Goal: Transaction & Acquisition: Book appointment/travel/reservation

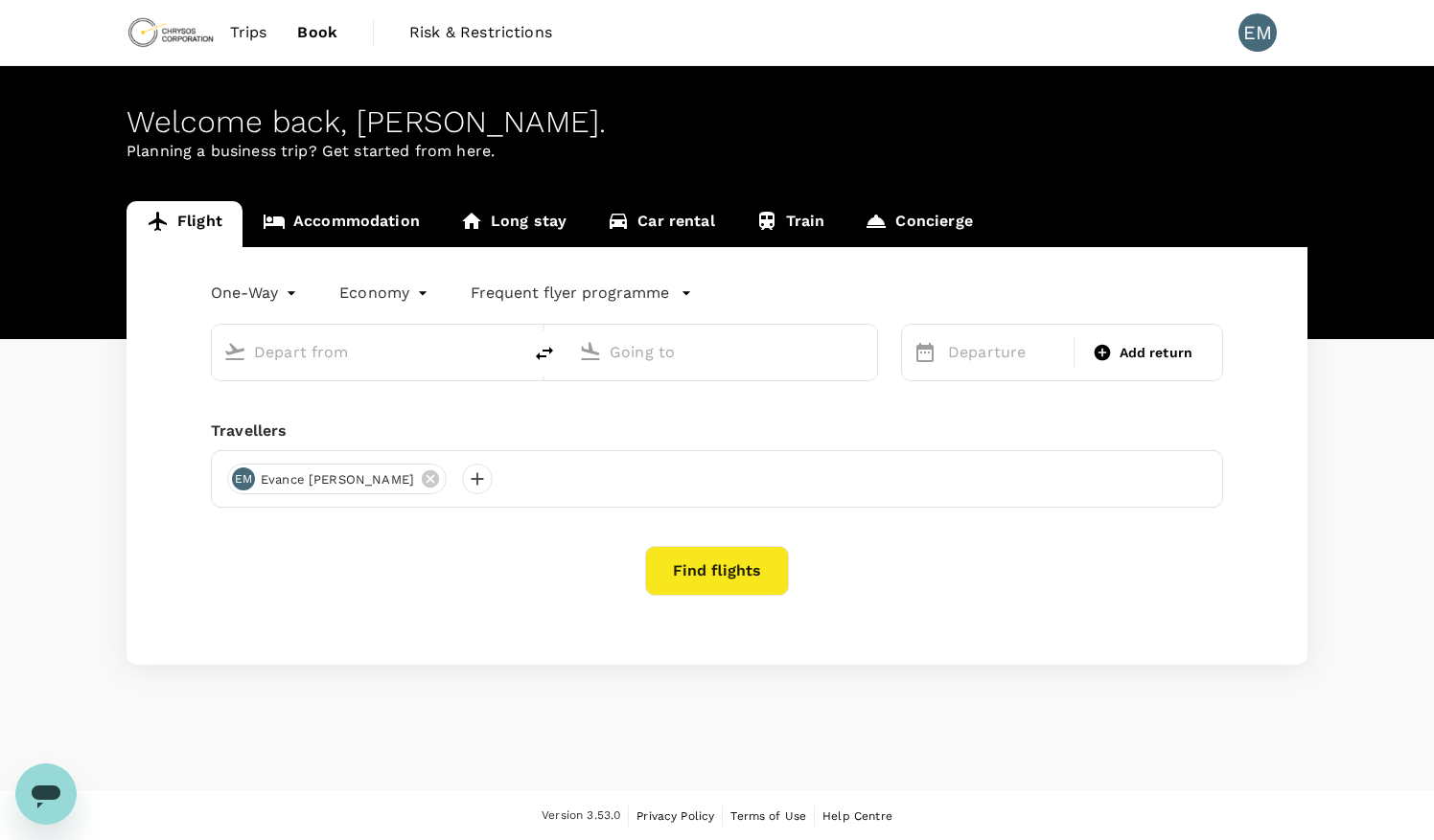
type input "[GEOGRAPHIC_DATA], [GEOGRAPHIC_DATA] (any)"
type input "London Heathrow (LHR)"
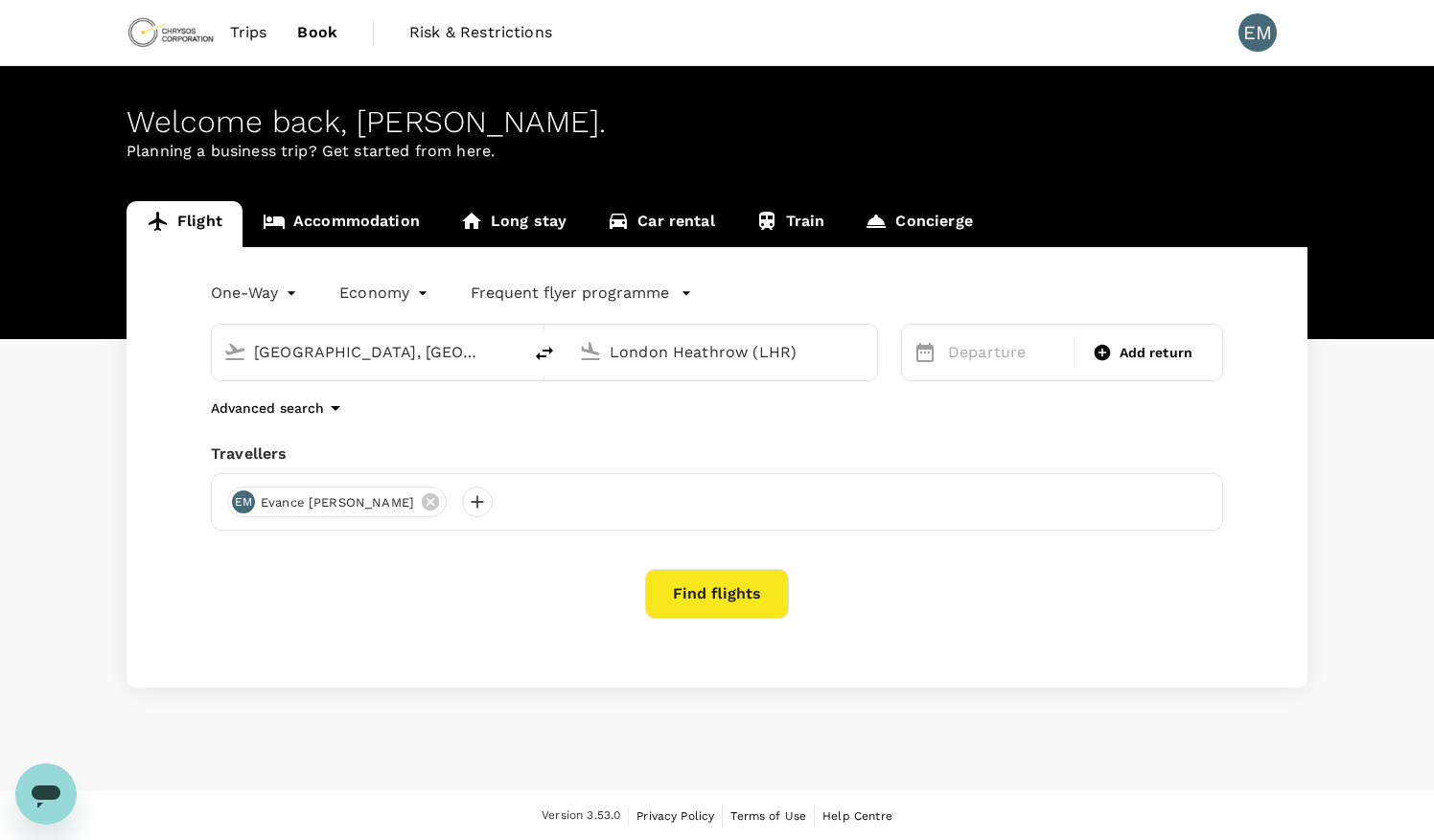
click at [393, 338] on input "[GEOGRAPHIC_DATA], [GEOGRAPHIC_DATA] (any)" at bounding box center [367, 352] width 227 height 30
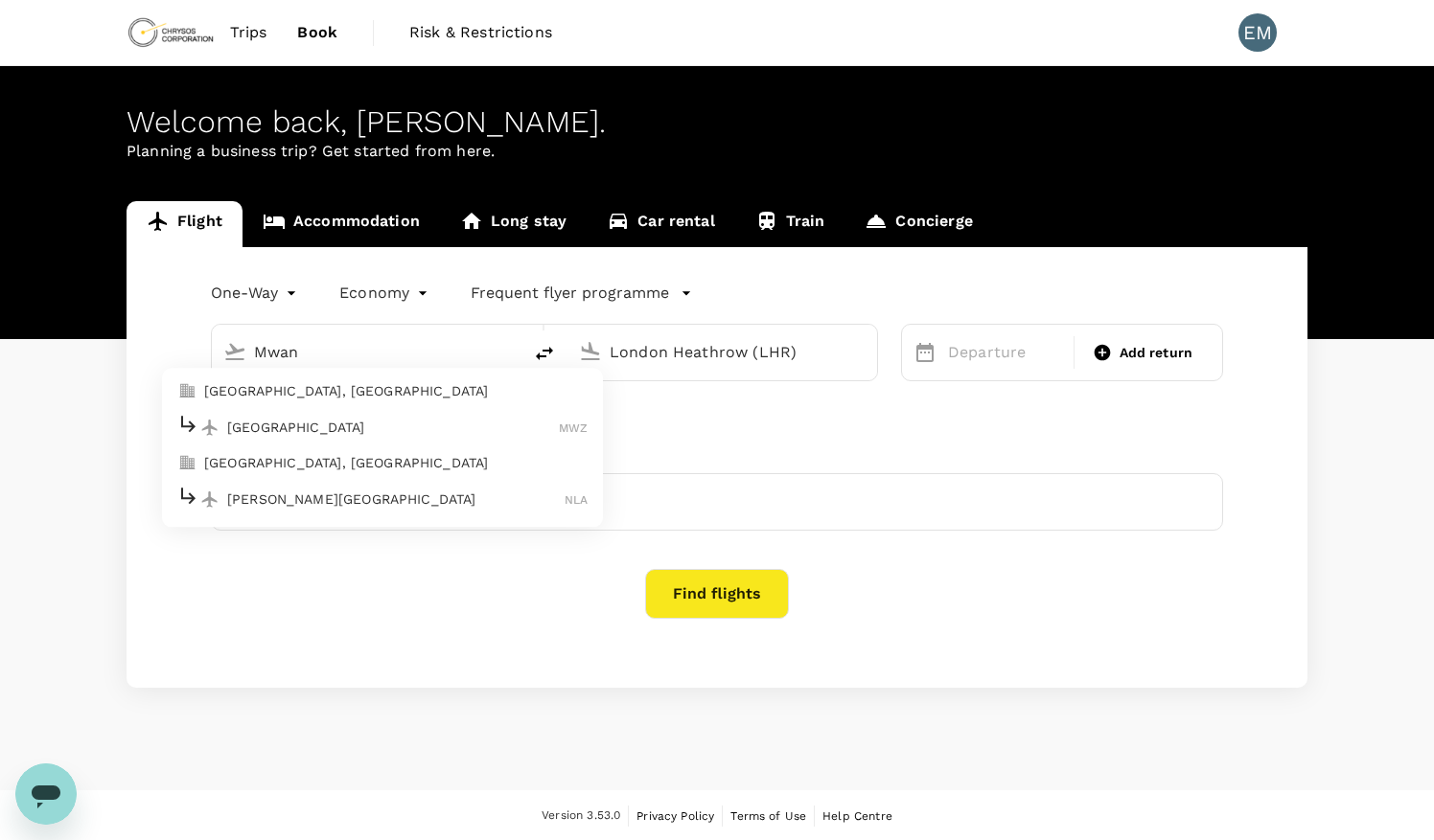
click at [371, 434] on p "[GEOGRAPHIC_DATA]" at bounding box center [393, 427] width 332 height 19
type input "[GEOGRAPHIC_DATA] (MWZ)"
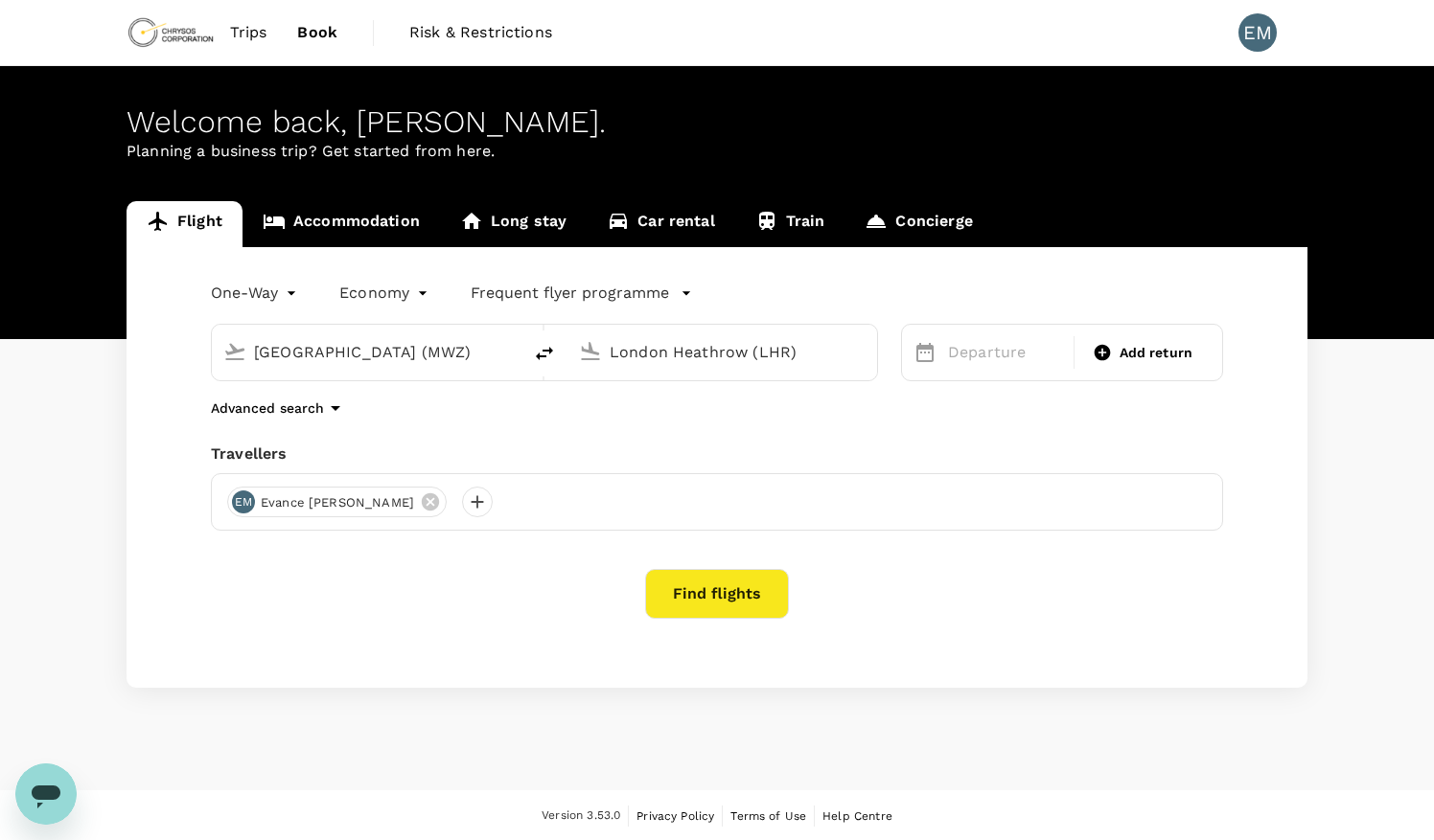
click at [790, 350] on input "London Heathrow (LHR)" at bounding box center [723, 352] width 227 height 30
click at [670, 395] on p "[GEOGRAPHIC_DATA], [GEOGRAPHIC_DATA]" at bounding box center [752, 391] width 383 height 19
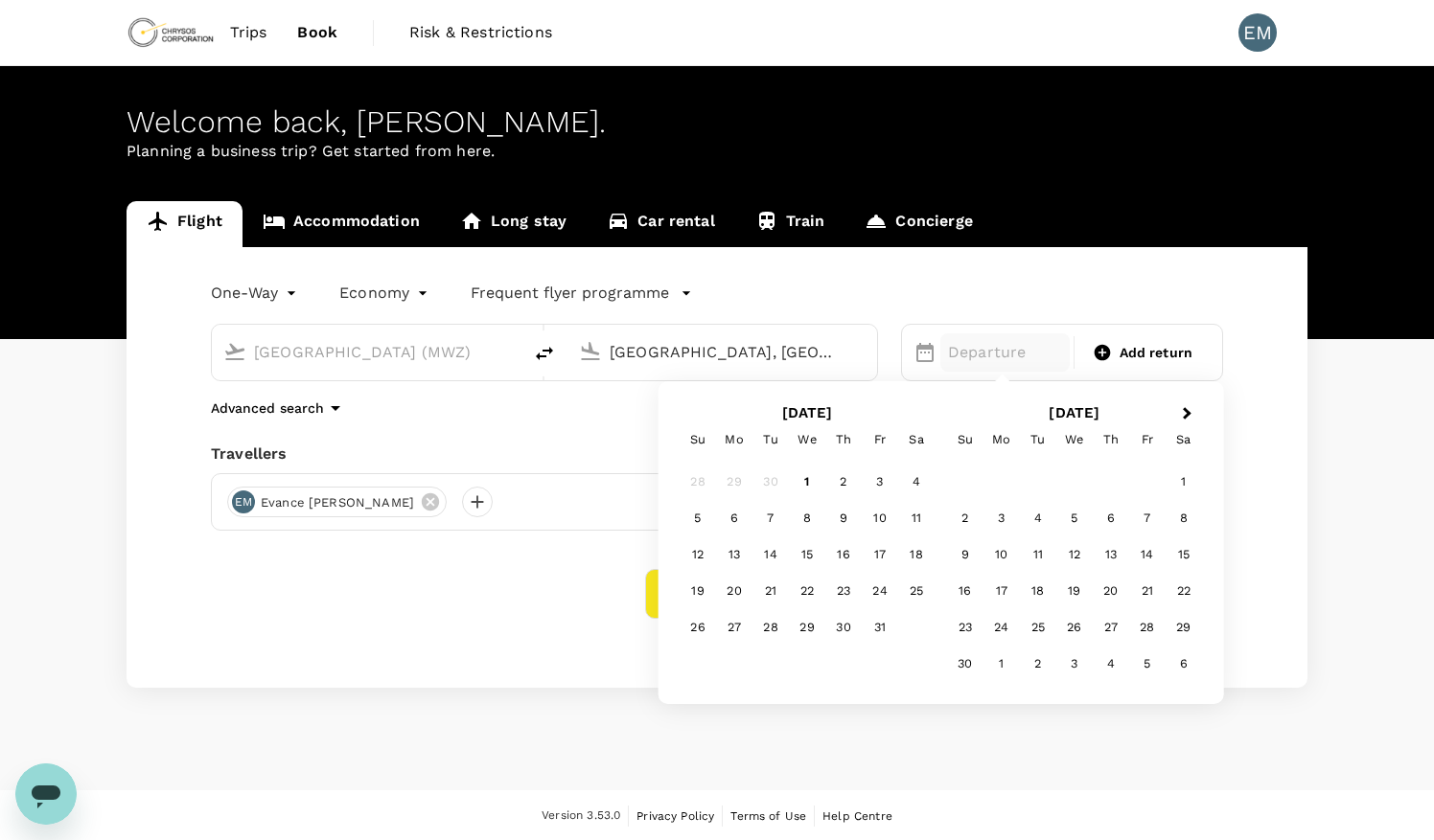
type input "[GEOGRAPHIC_DATA], [GEOGRAPHIC_DATA] (any)"
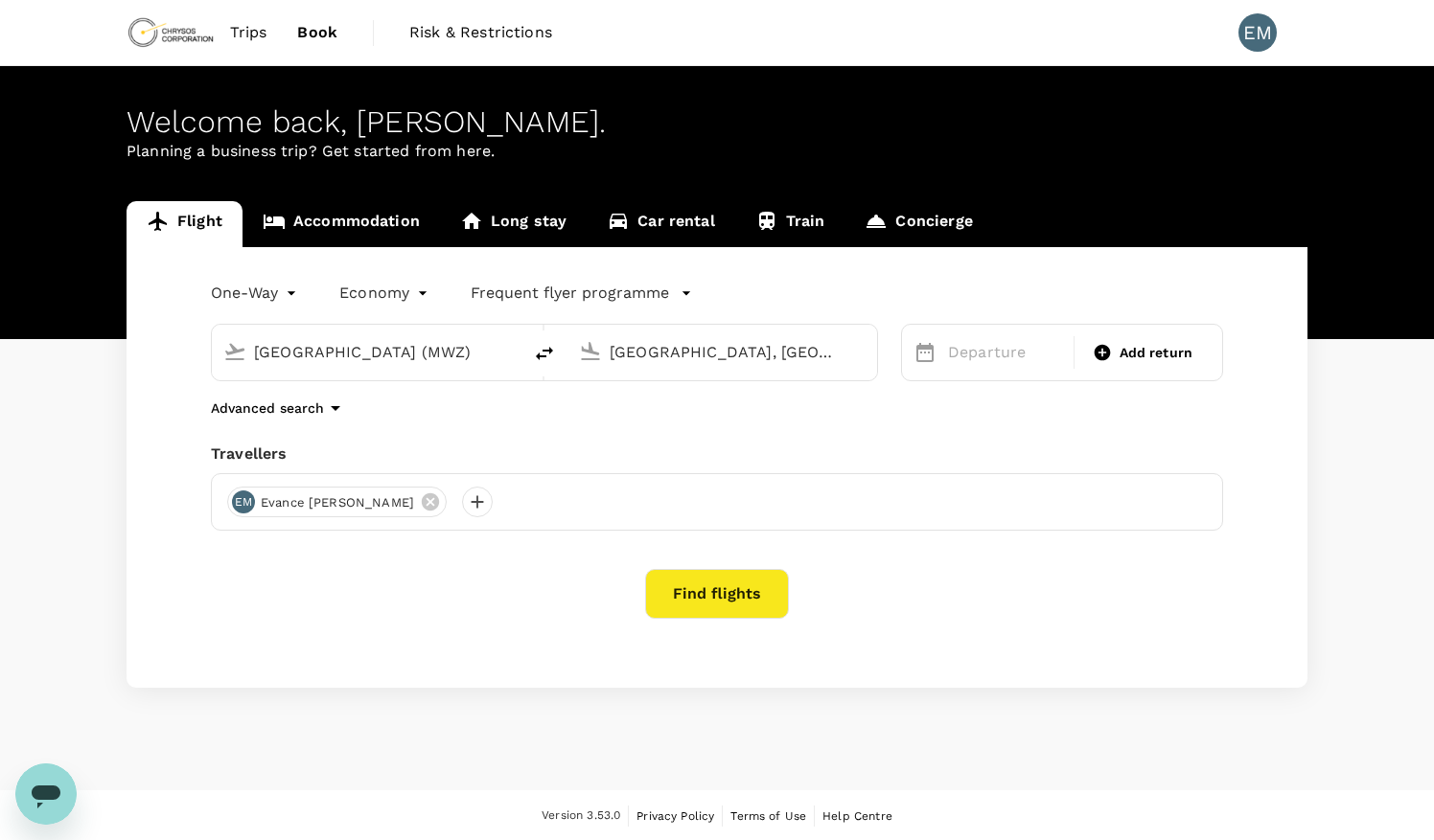
click at [589, 408] on div "Advanced search" at bounding box center [716, 408] width 1012 height 23
click at [928, 363] on icon at bounding box center [925, 352] width 23 height 23
click at [936, 346] on div "Departure" at bounding box center [1005, 352] width 137 height 39
click at [937, 369] on div "Departure" at bounding box center [1005, 352] width 137 height 39
click at [976, 356] on p "Departure" at bounding box center [1005, 352] width 114 height 23
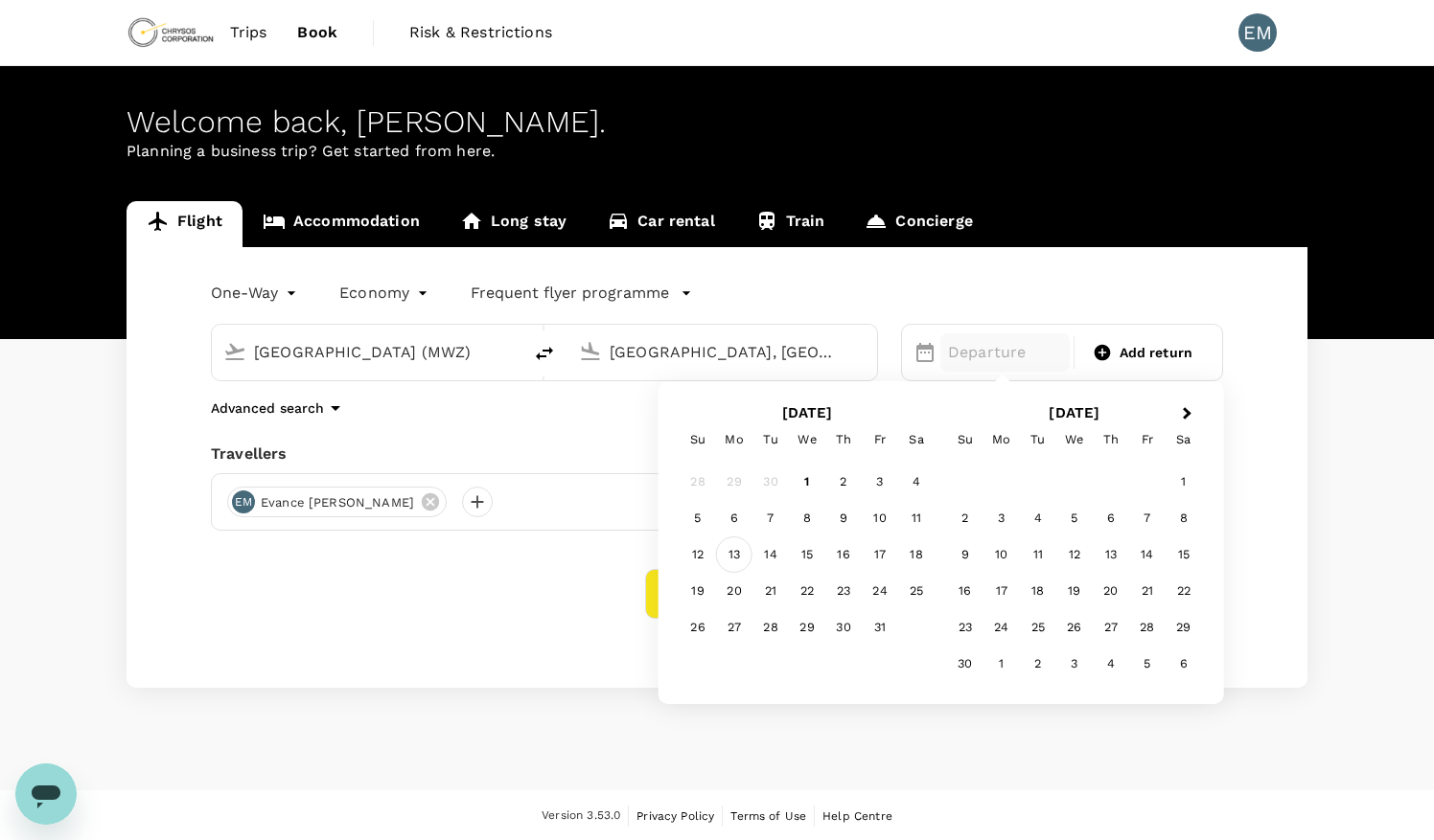
click at [735, 553] on div "13" at bounding box center [734, 554] width 37 height 37
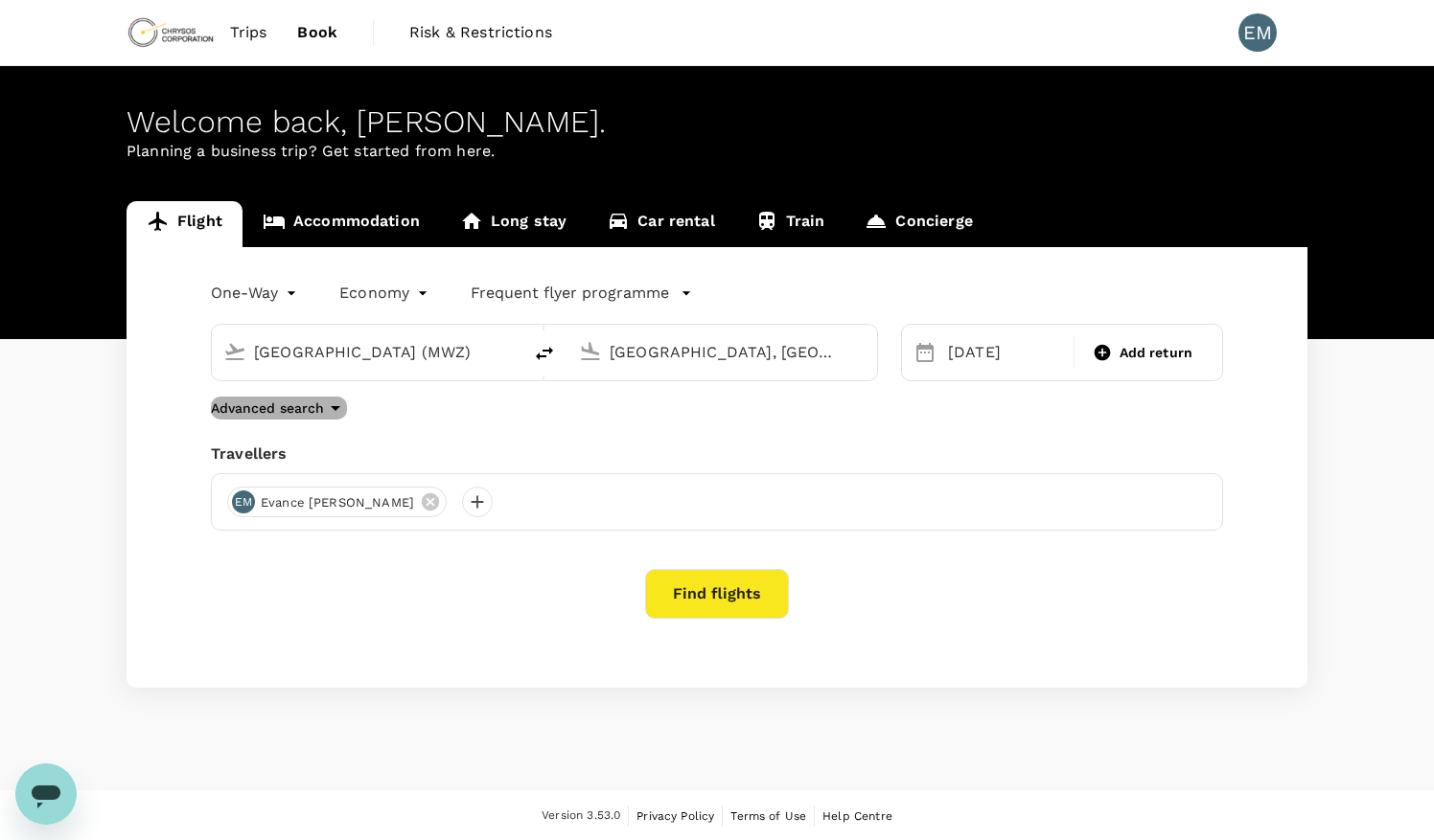
click at [336, 408] on icon "button" at bounding box center [336, 408] width 10 height 5
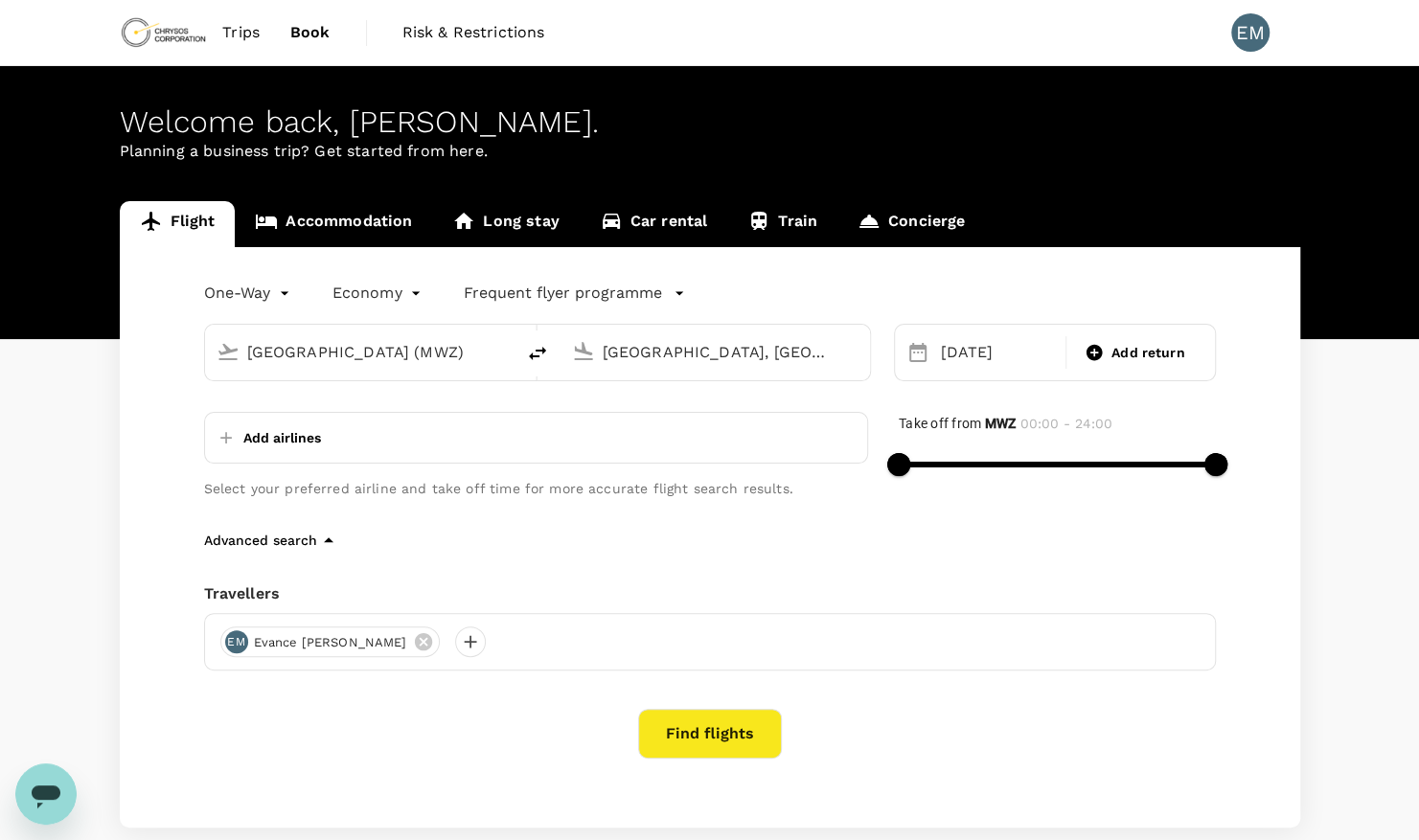
click at [959, 269] on div "One-Way oneway Economy economy Frequent flyer programme [GEOGRAPHIC_DATA] (MWZ)…" at bounding box center [710, 537] width 1181 height 581
click at [1094, 347] on icon at bounding box center [1094, 352] width 16 height 16
type input "roundtrip"
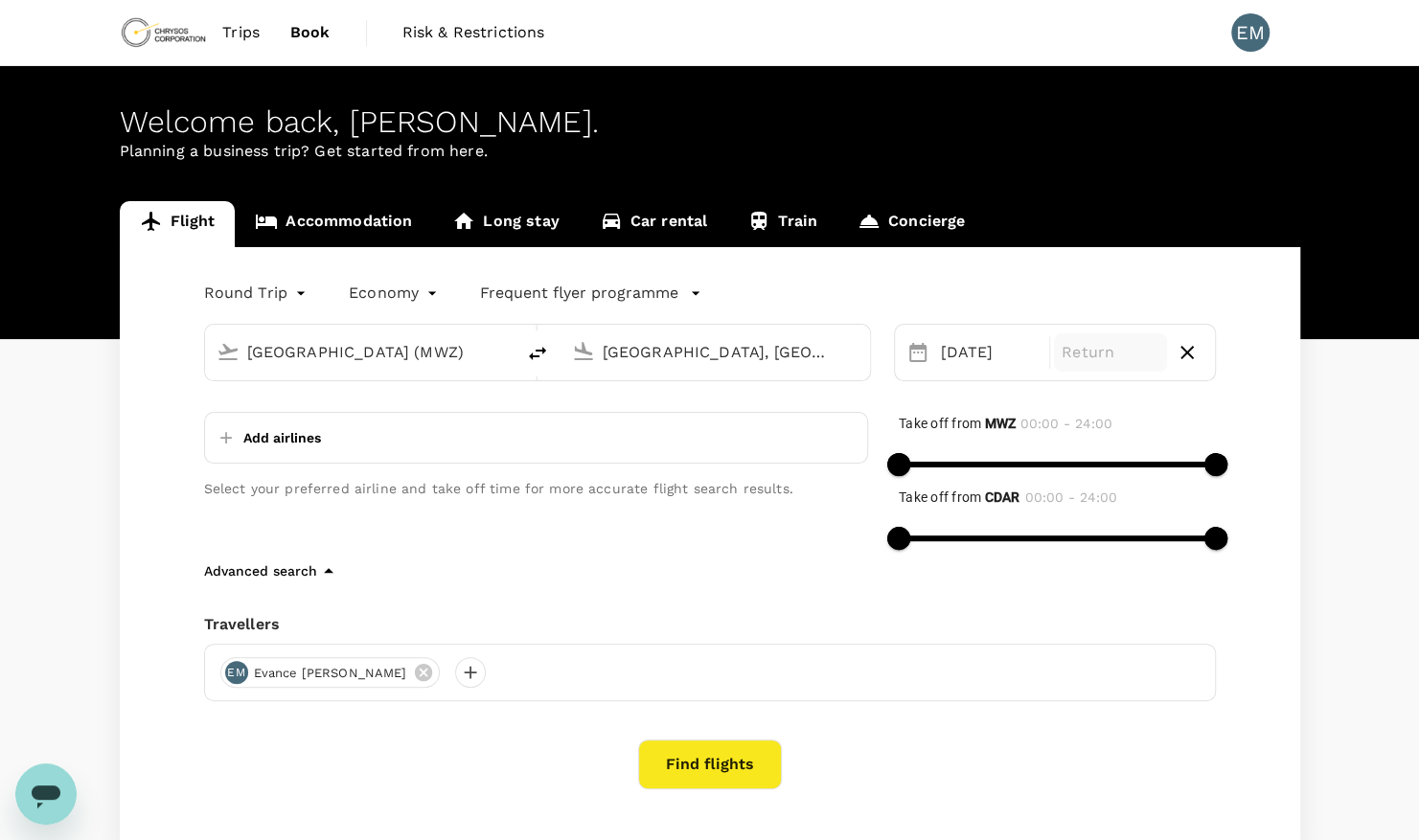
click at [1071, 261] on div "Round Trip roundtrip Economy economy Frequent flyer programme [GEOGRAPHIC_DATA]…" at bounding box center [710, 553] width 1181 height 612
click at [999, 272] on div "Round Trip roundtrip Economy economy Frequent flyer programme" at bounding box center [691, 289] width 1051 height 39
click at [1133, 356] on p "Return" at bounding box center [1110, 352] width 97 height 23
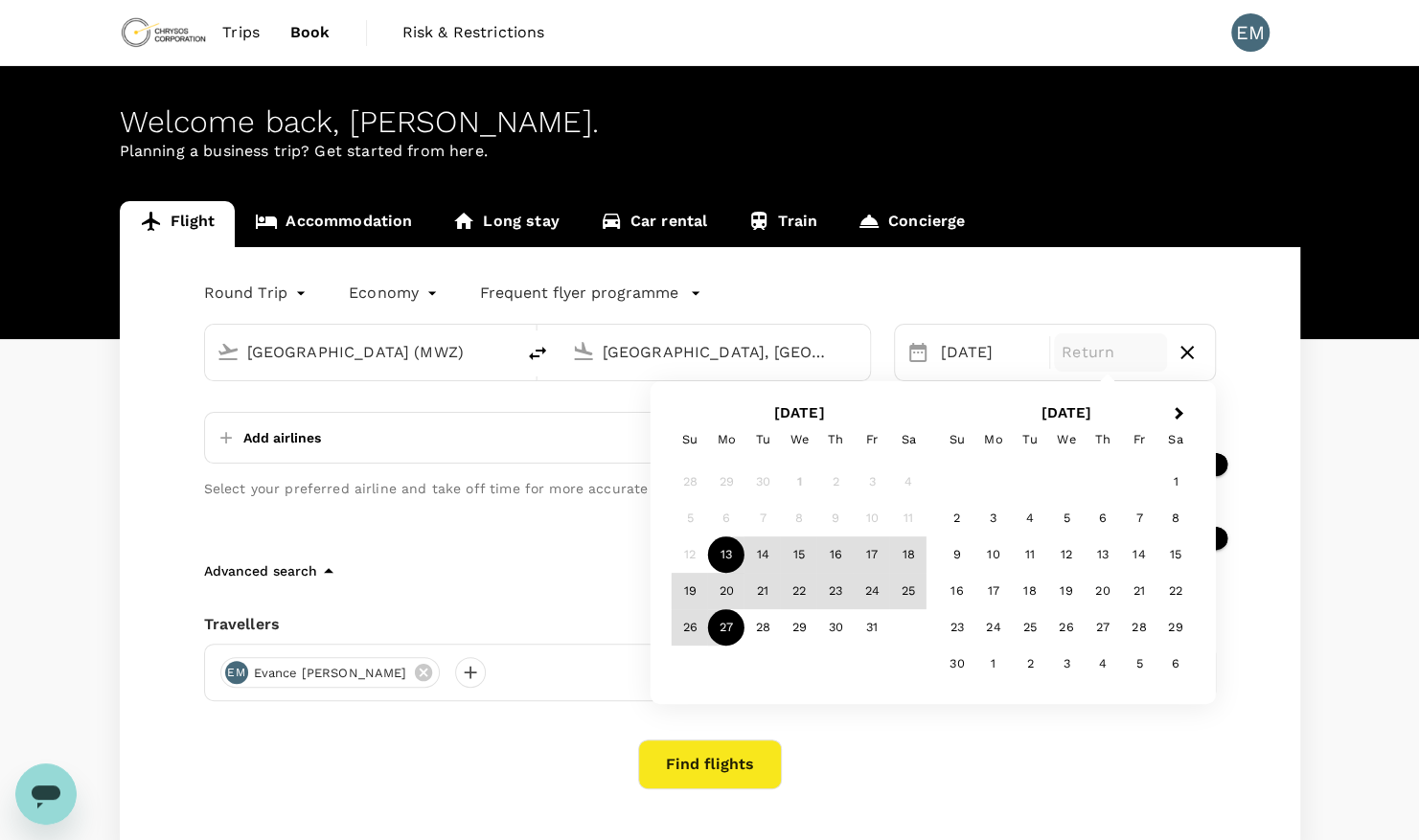
click at [729, 620] on div "27" at bounding box center [726, 628] width 37 height 37
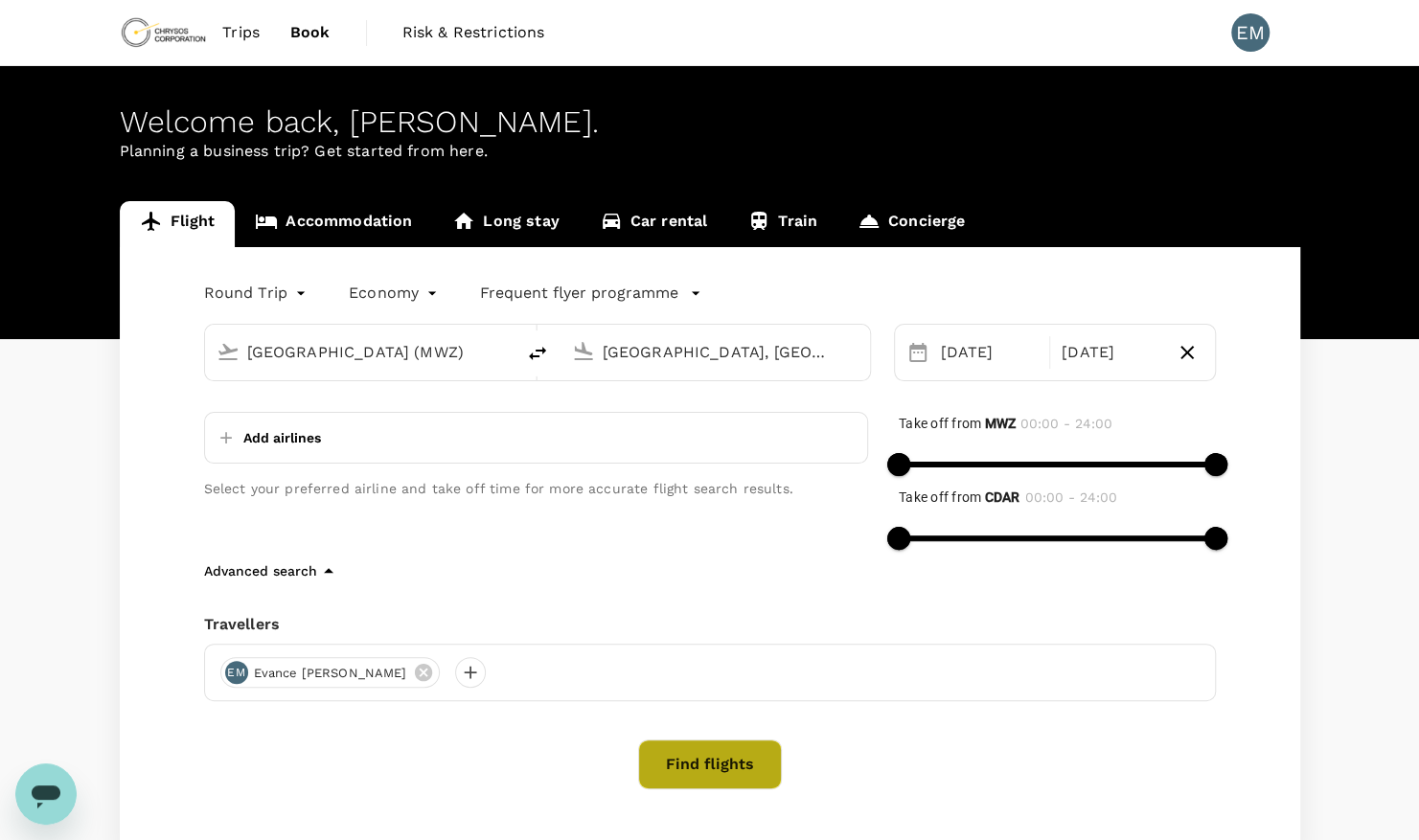
click at [684, 759] on button "Find flights" at bounding box center [710, 765] width 144 height 50
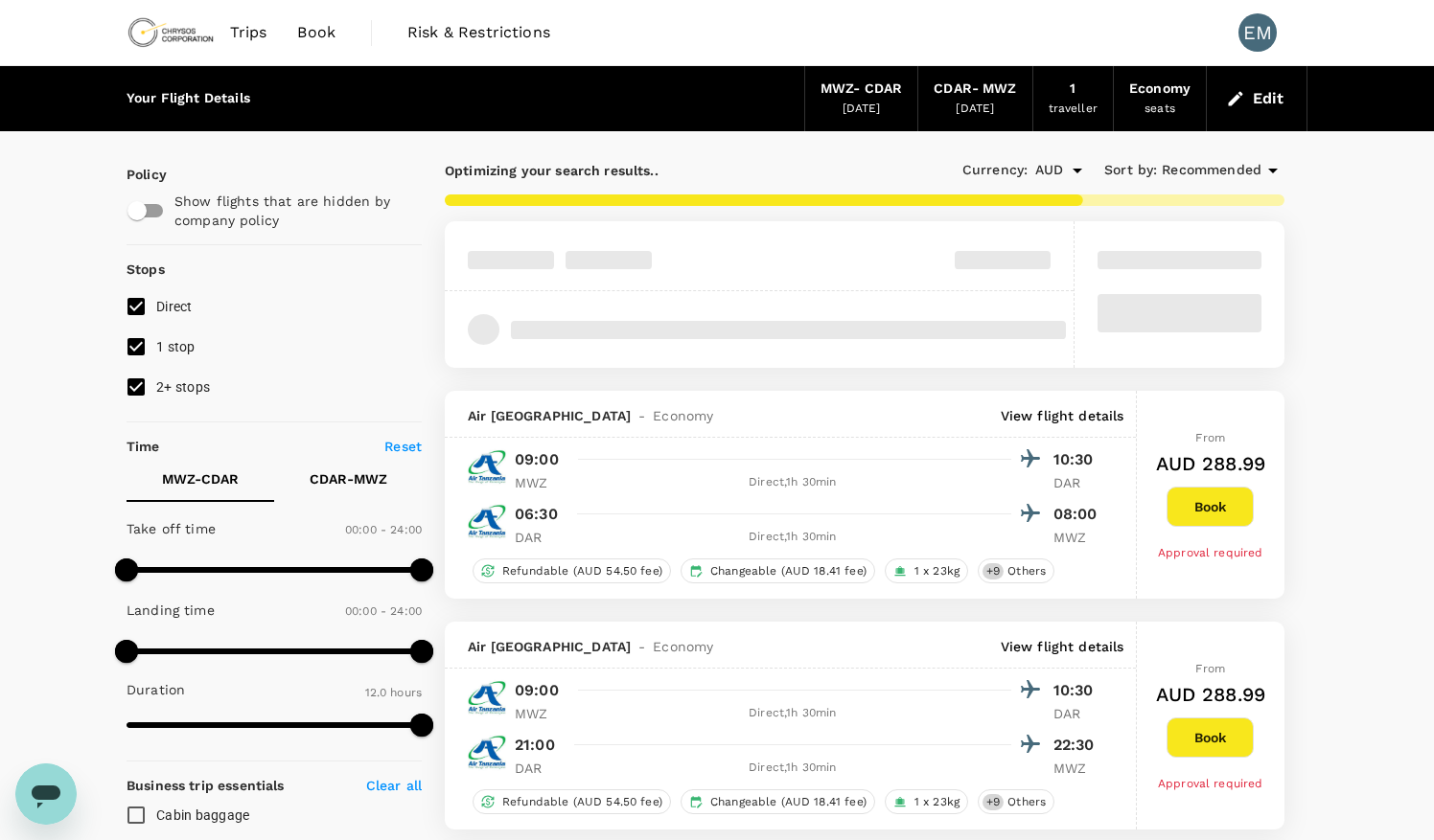
type input "AUD"
type input "1440"
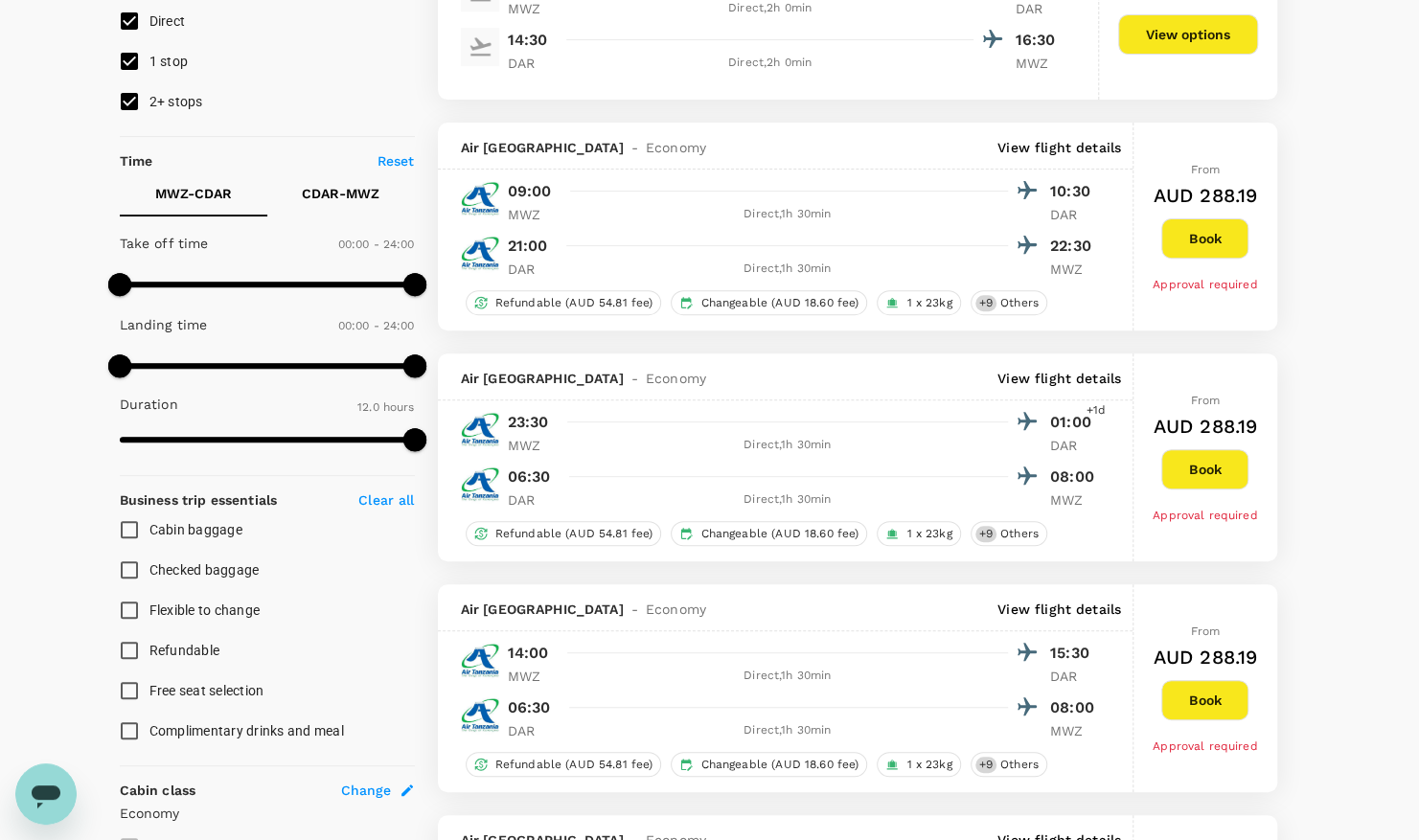
scroll to position [291, 0]
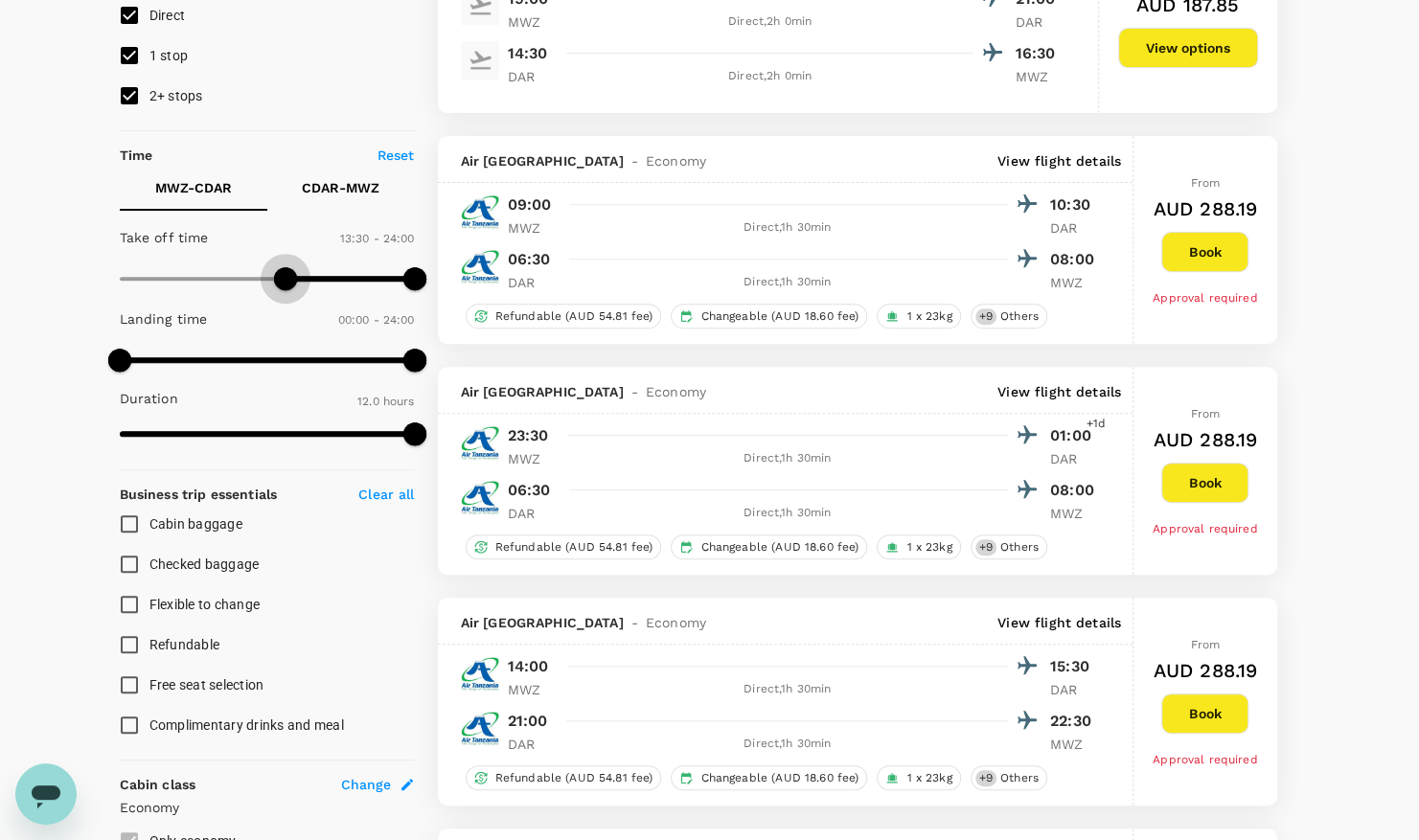
type input "810"
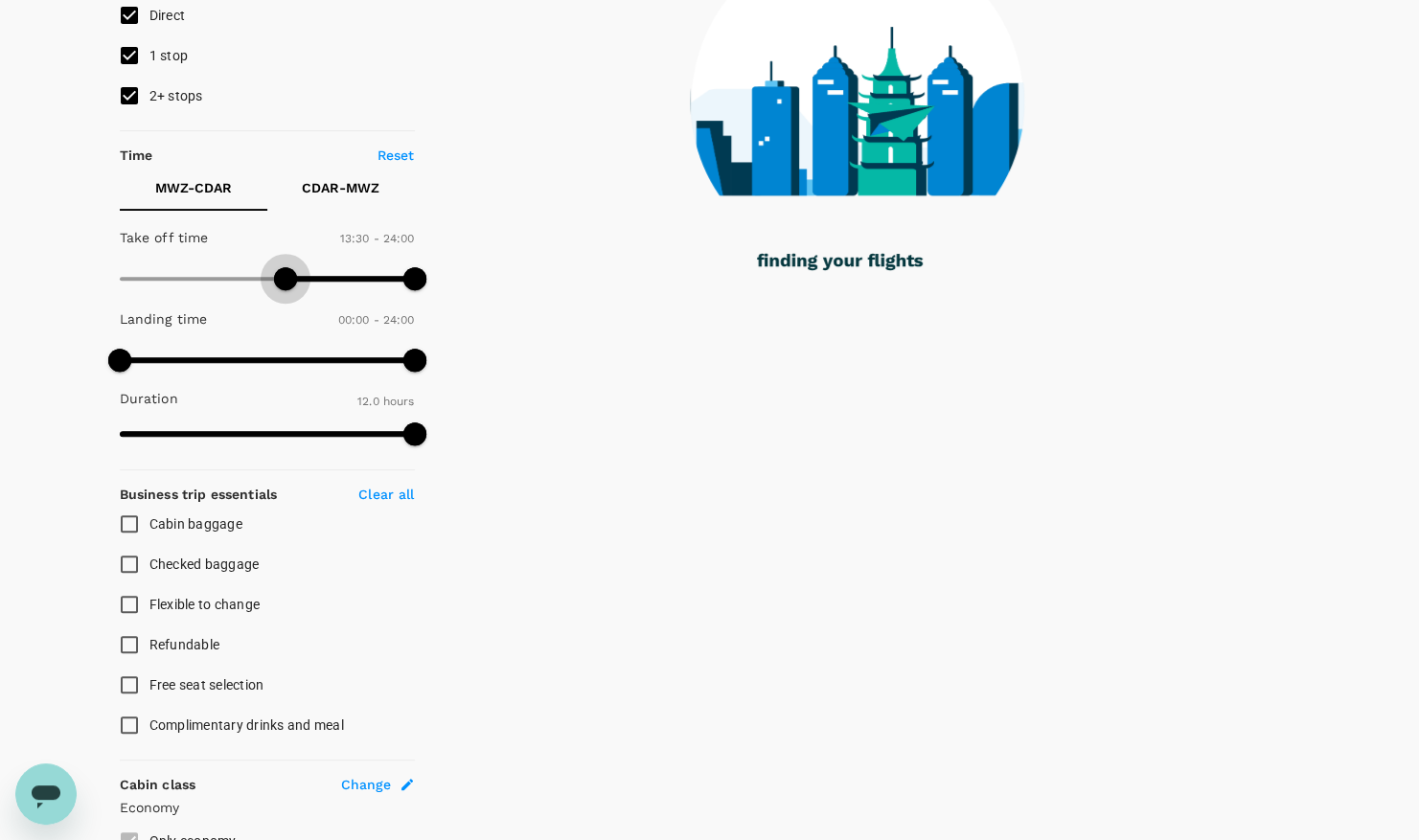
drag, startPoint x: 113, startPoint y: 276, endPoint x: 288, endPoint y: 272, distance: 175.0
click at [288, 272] on span at bounding box center [285, 278] width 23 height 23
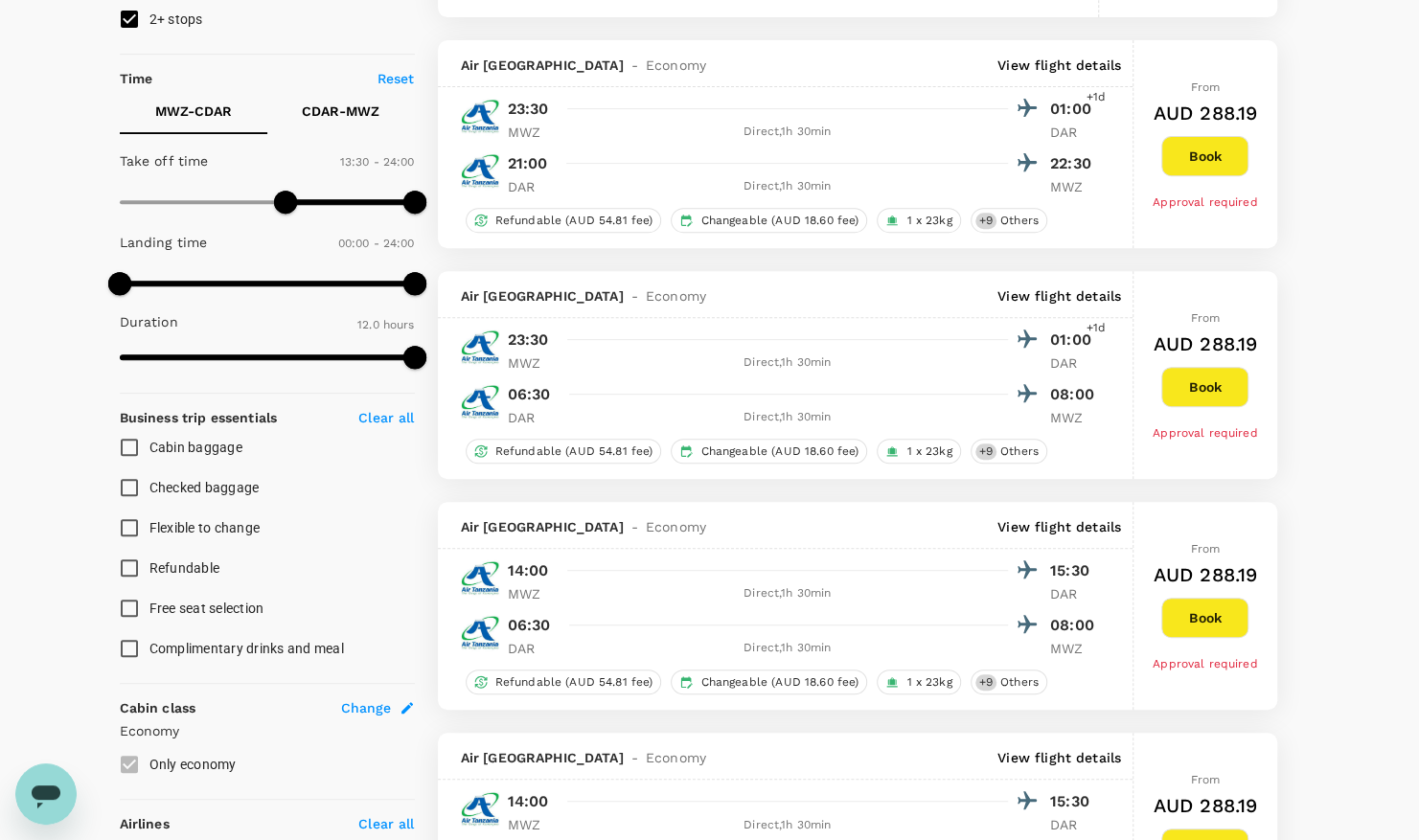
scroll to position [368, 0]
click at [337, 105] on p "CDAR - MWZ" at bounding box center [341, 110] width 77 height 19
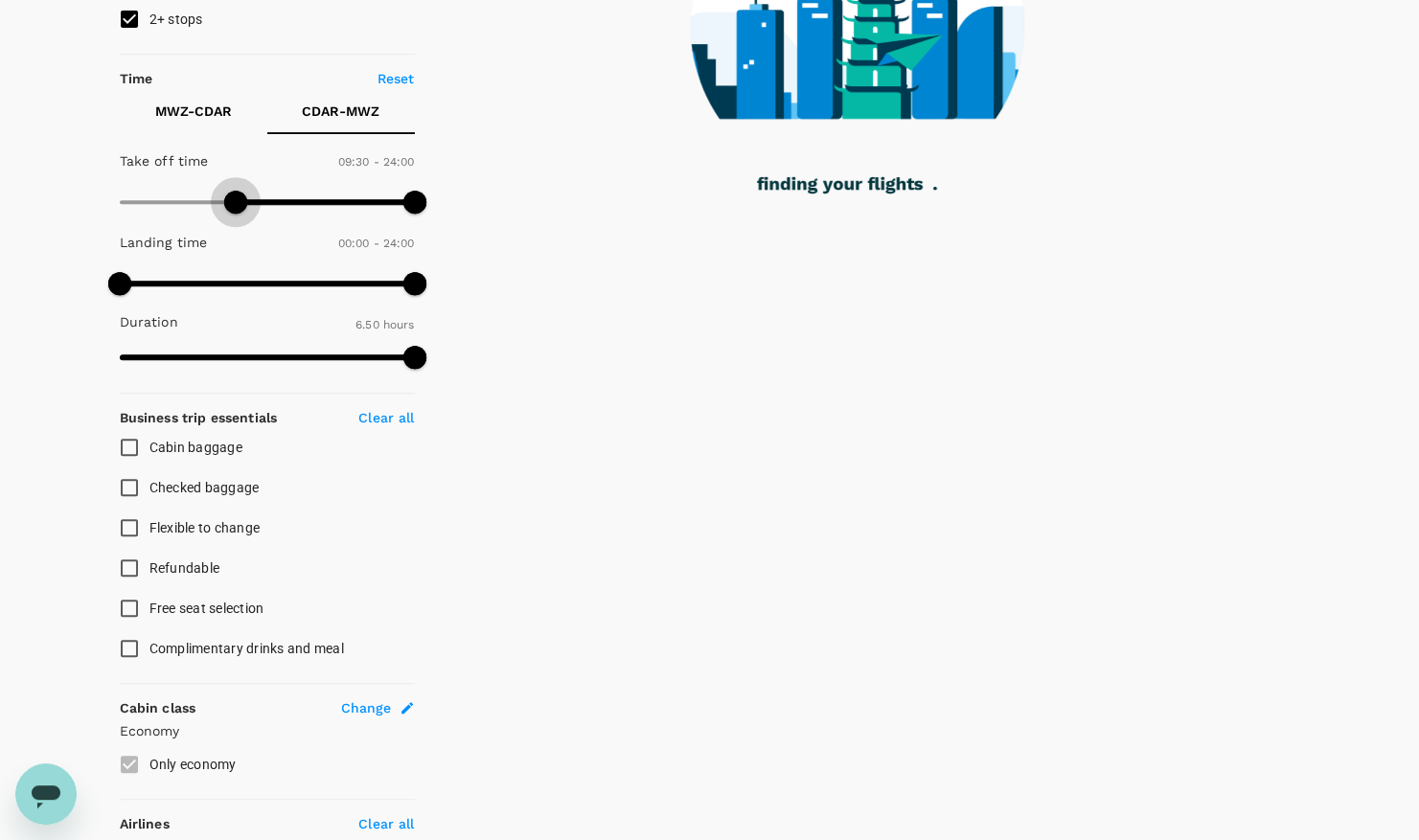
type input "540"
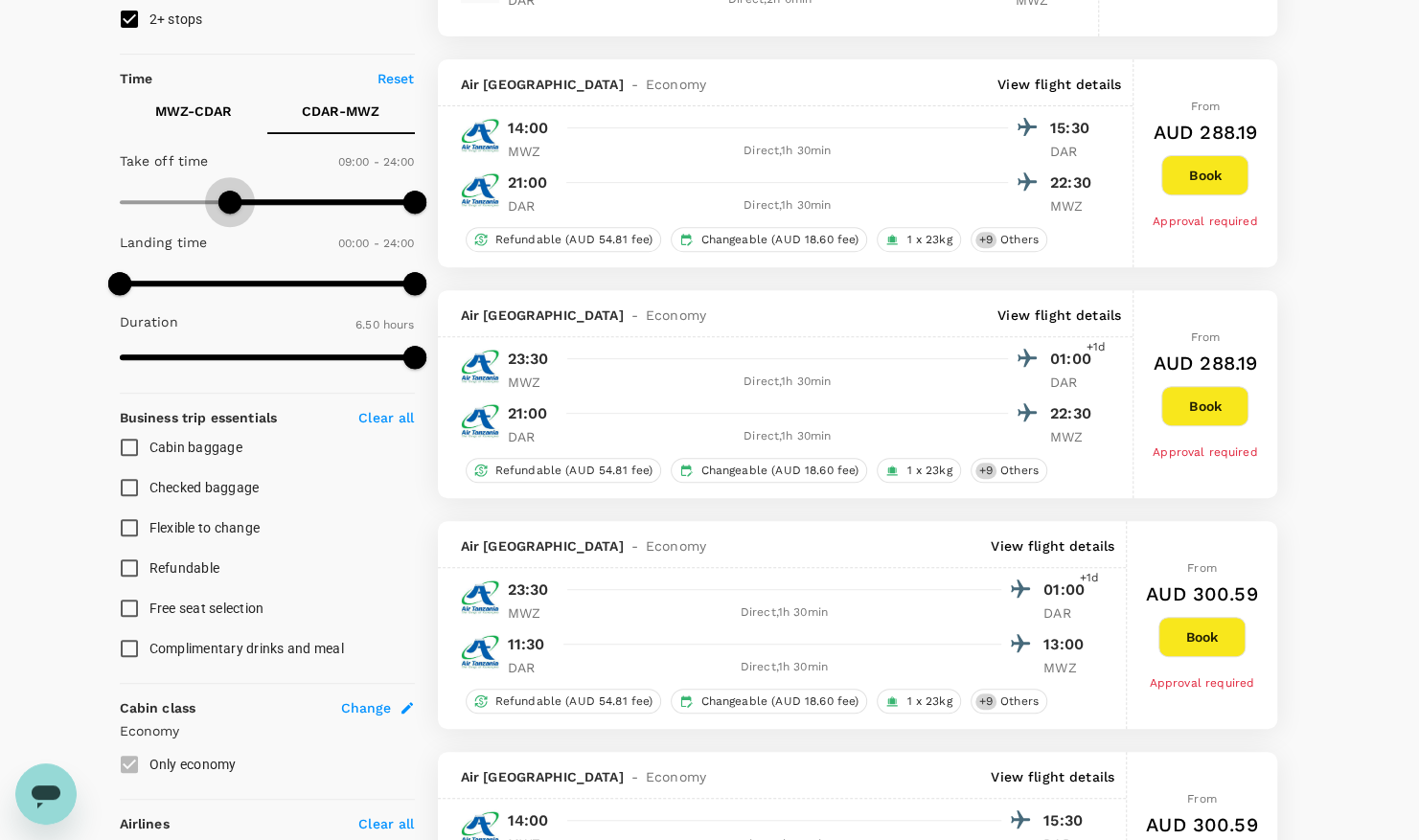
drag, startPoint x: 114, startPoint y: 198, endPoint x: 230, endPoint y: 212, distance: 116.8
click at [230, 212] on span at bounding box center [229, 202] width 23 height 23
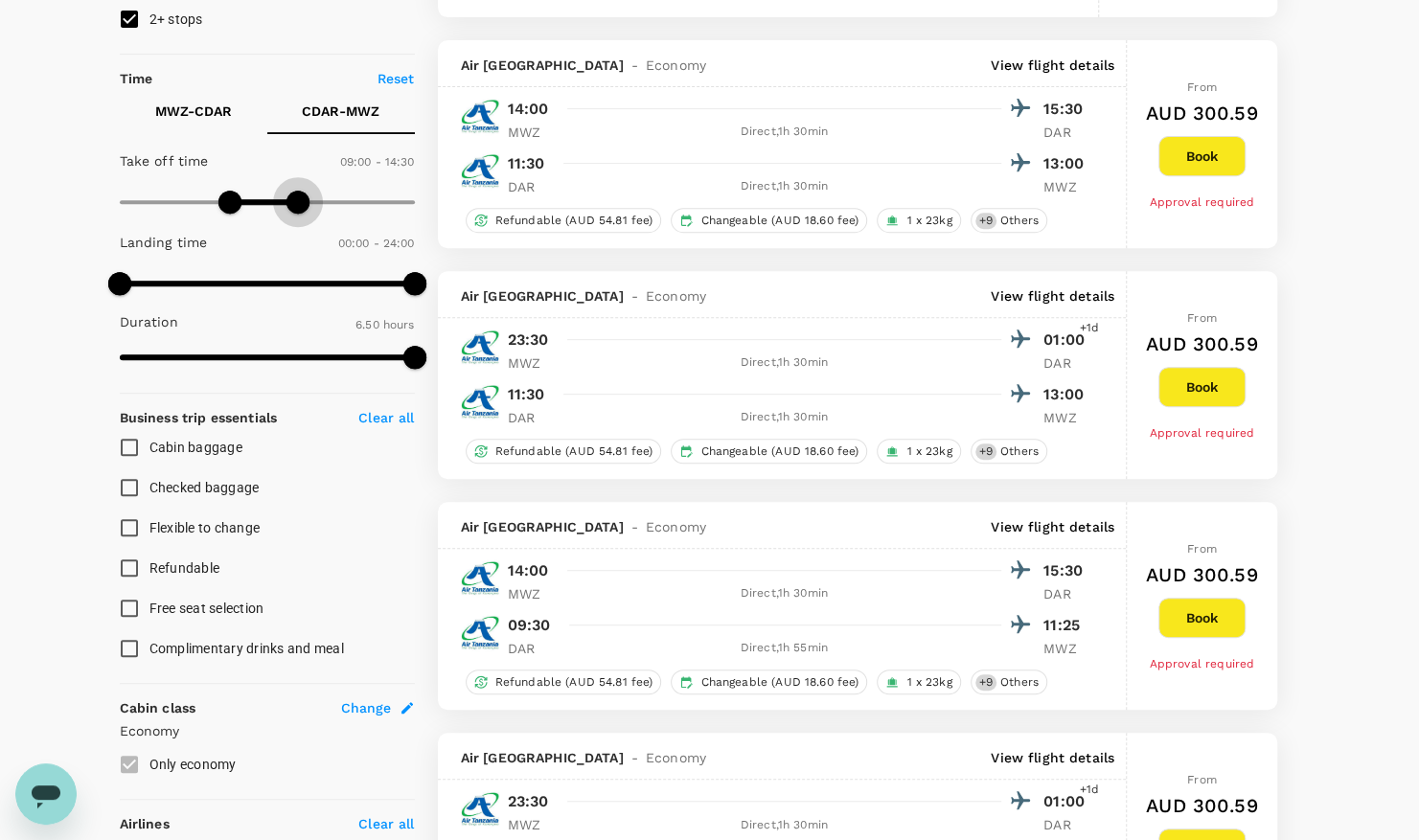
type input "840"
drag, startPoint x: 416, startPoint y: 205, endPoint x: 290, endPoint y: 207, distance: 126.0
click at [290, 207] on span at bounding box center [291, 202] width 23 height 23
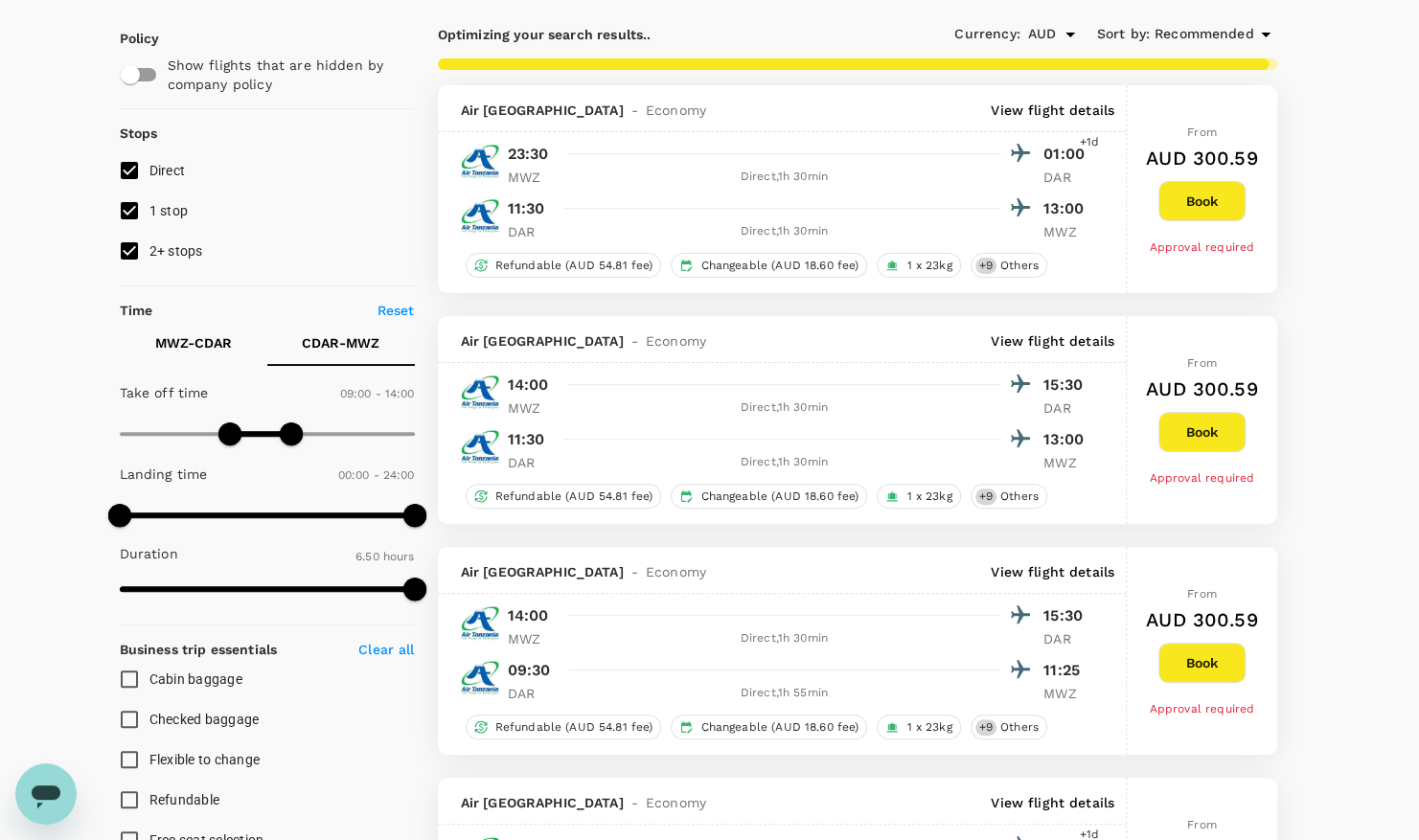
scroll to position [138, 0]
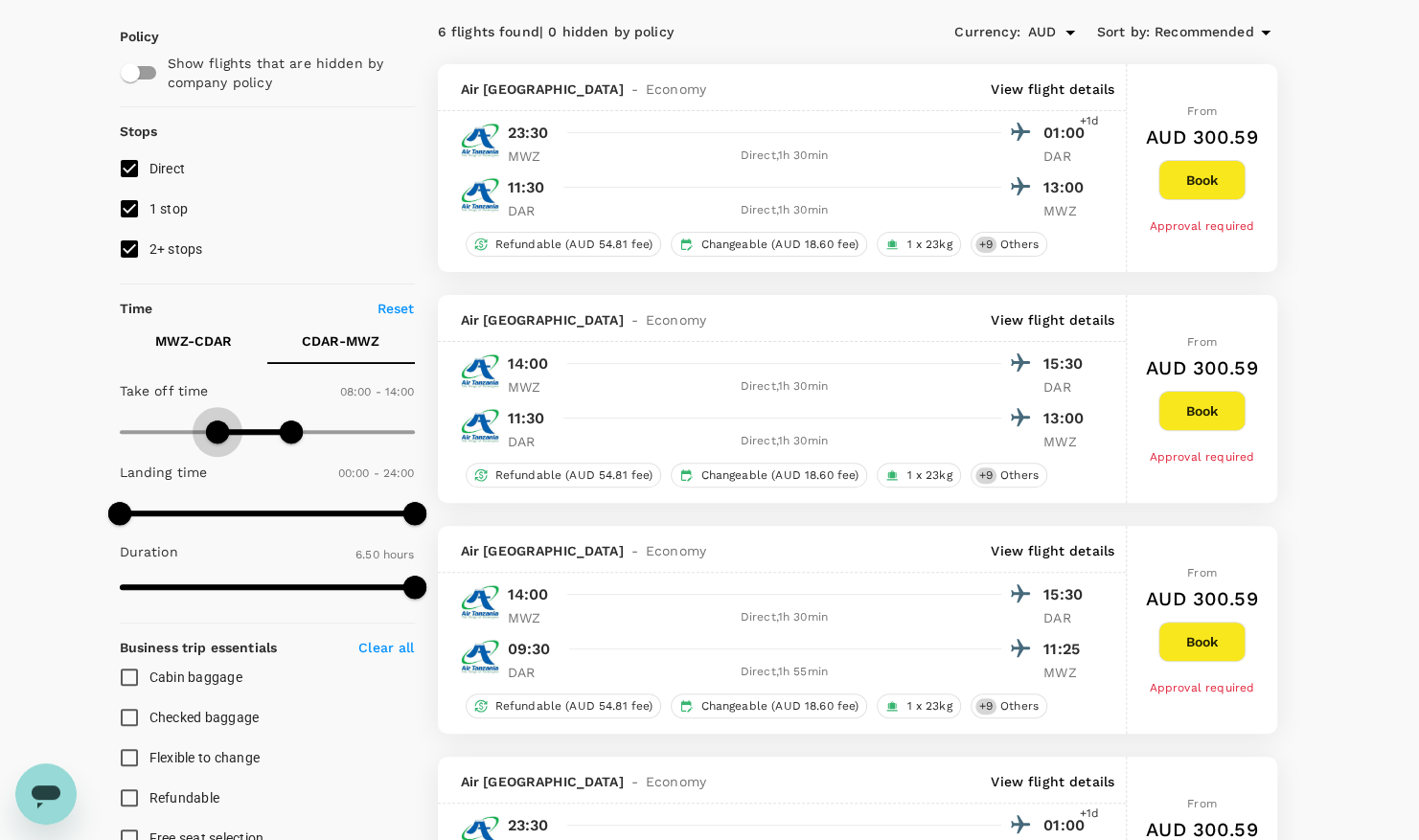
drag, startPoint x: 230, startPoint y: 435, endPoint x: 214, endPoint y: 431, distance: 16.5
click at [214, 431] on span at bounding box center [217, 432] width 23 height 23
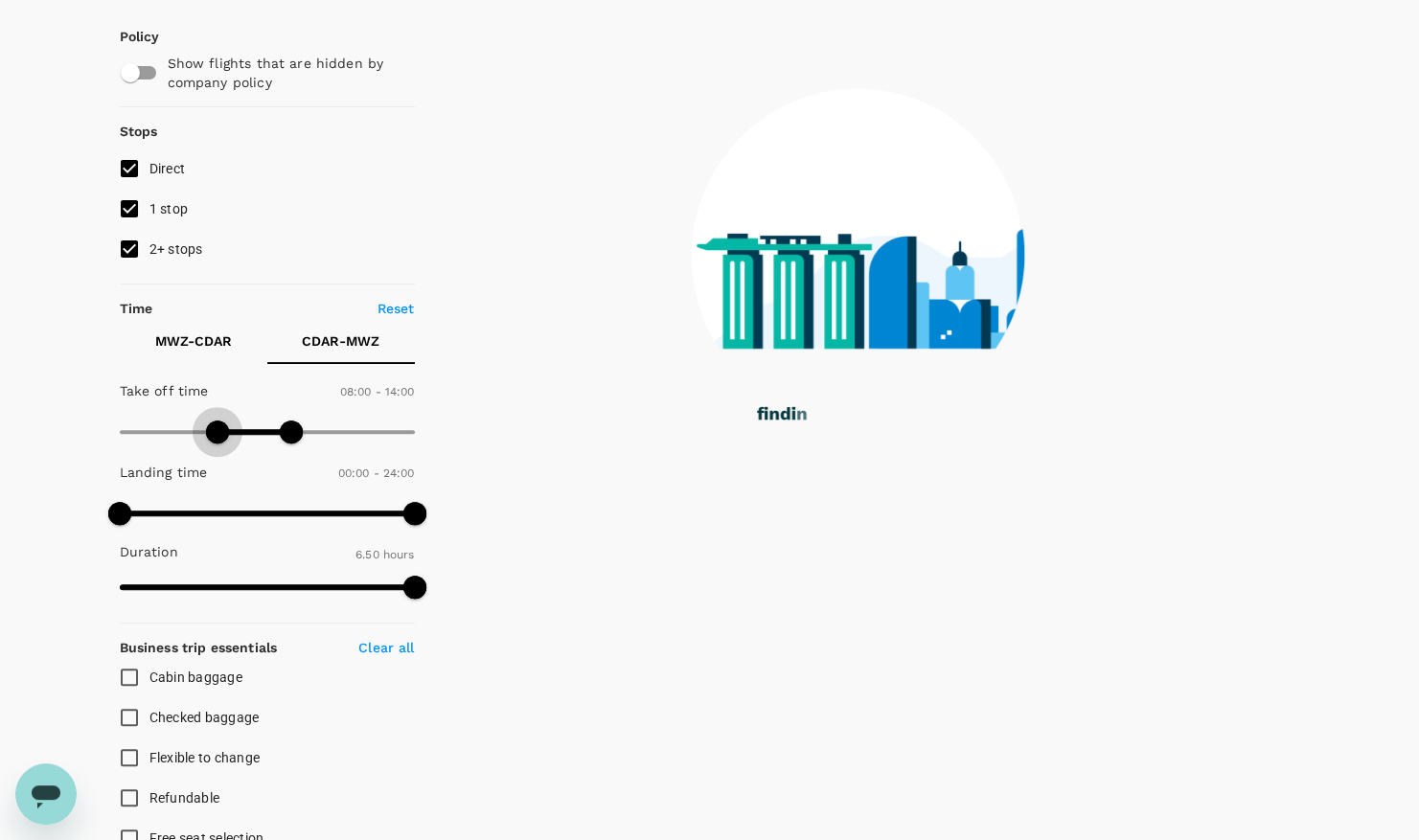
type input "510"
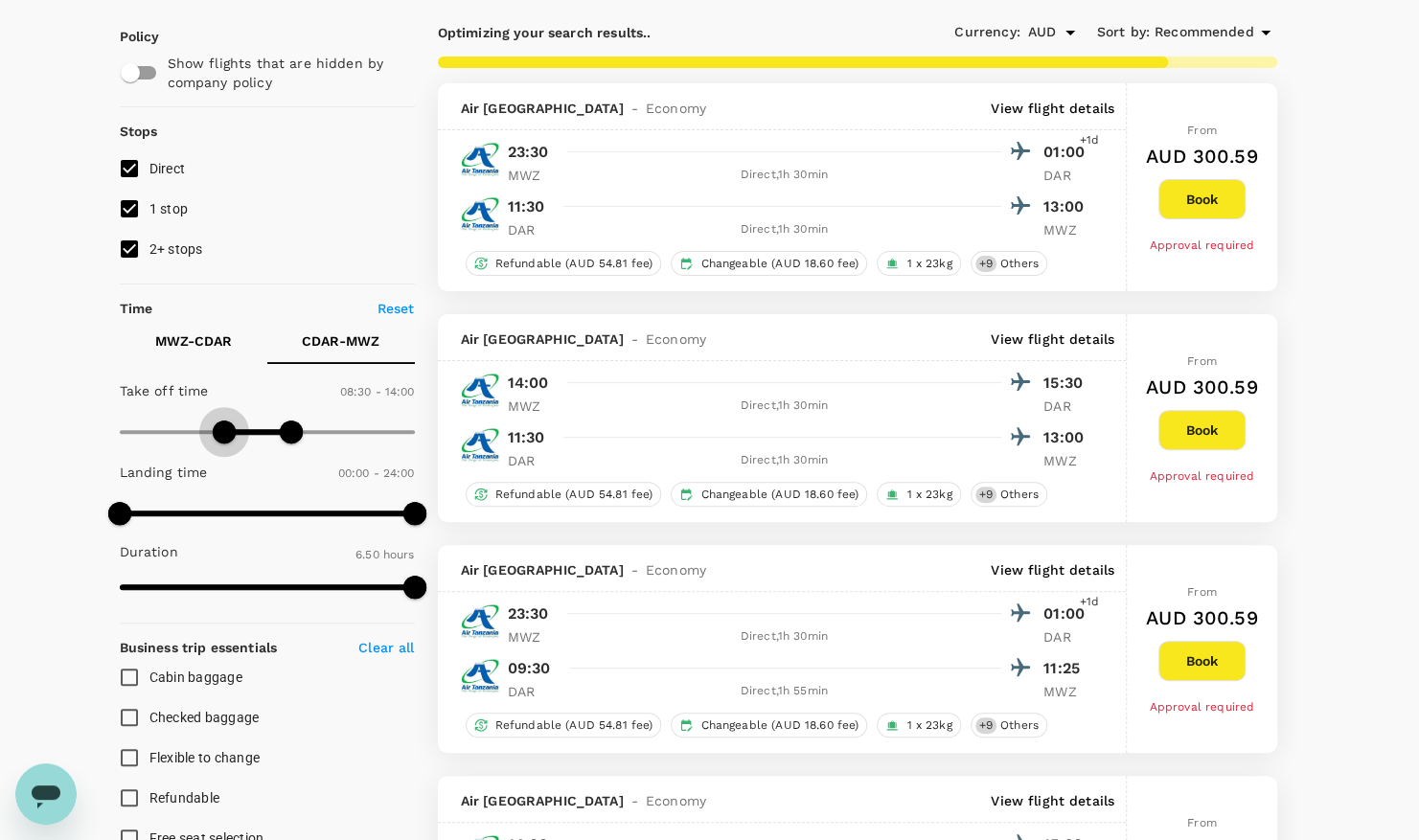
click at [222, 433] on span at bounding box center [223, 432] width 23 height 23
type input "690"
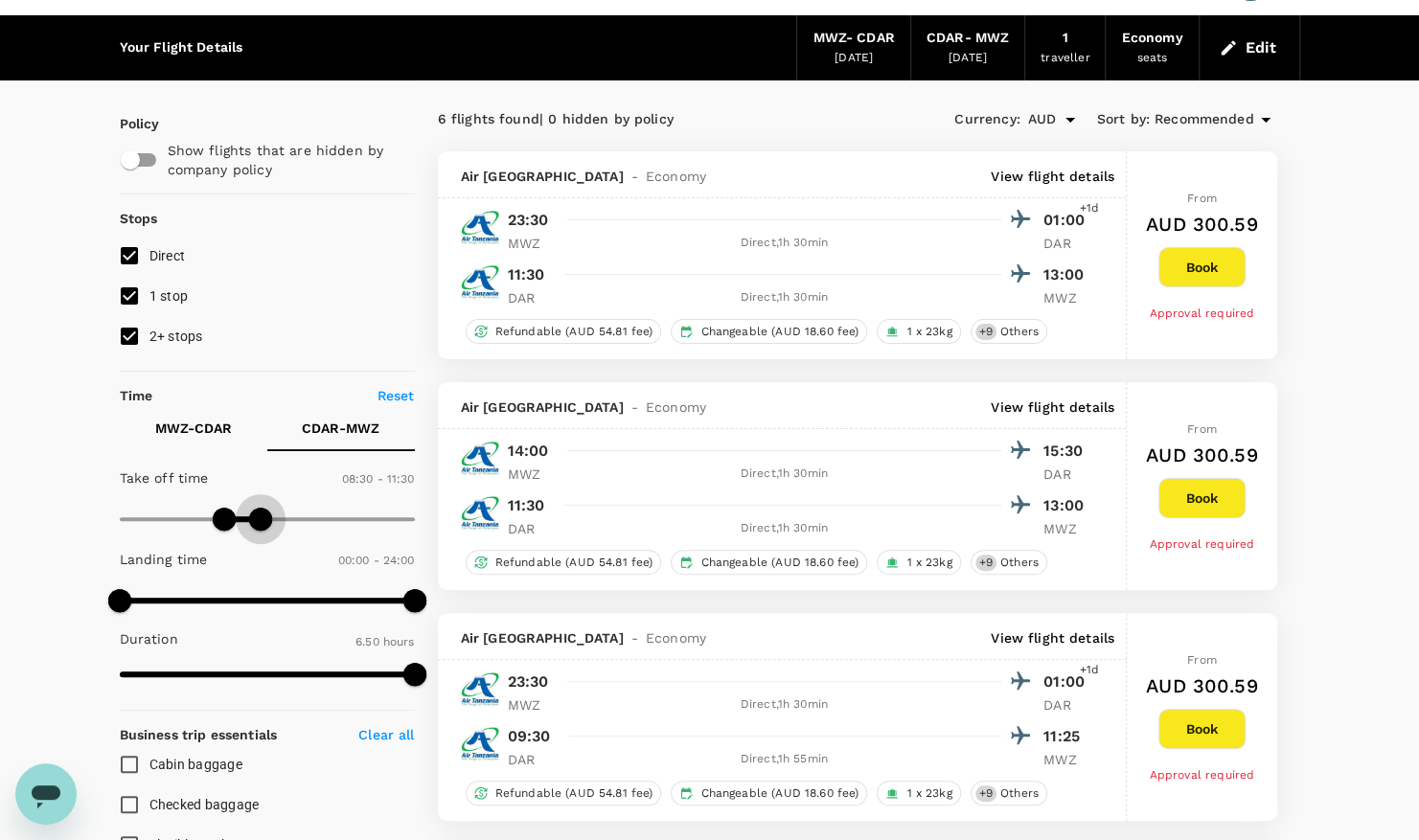
scroll to position [45, 0]
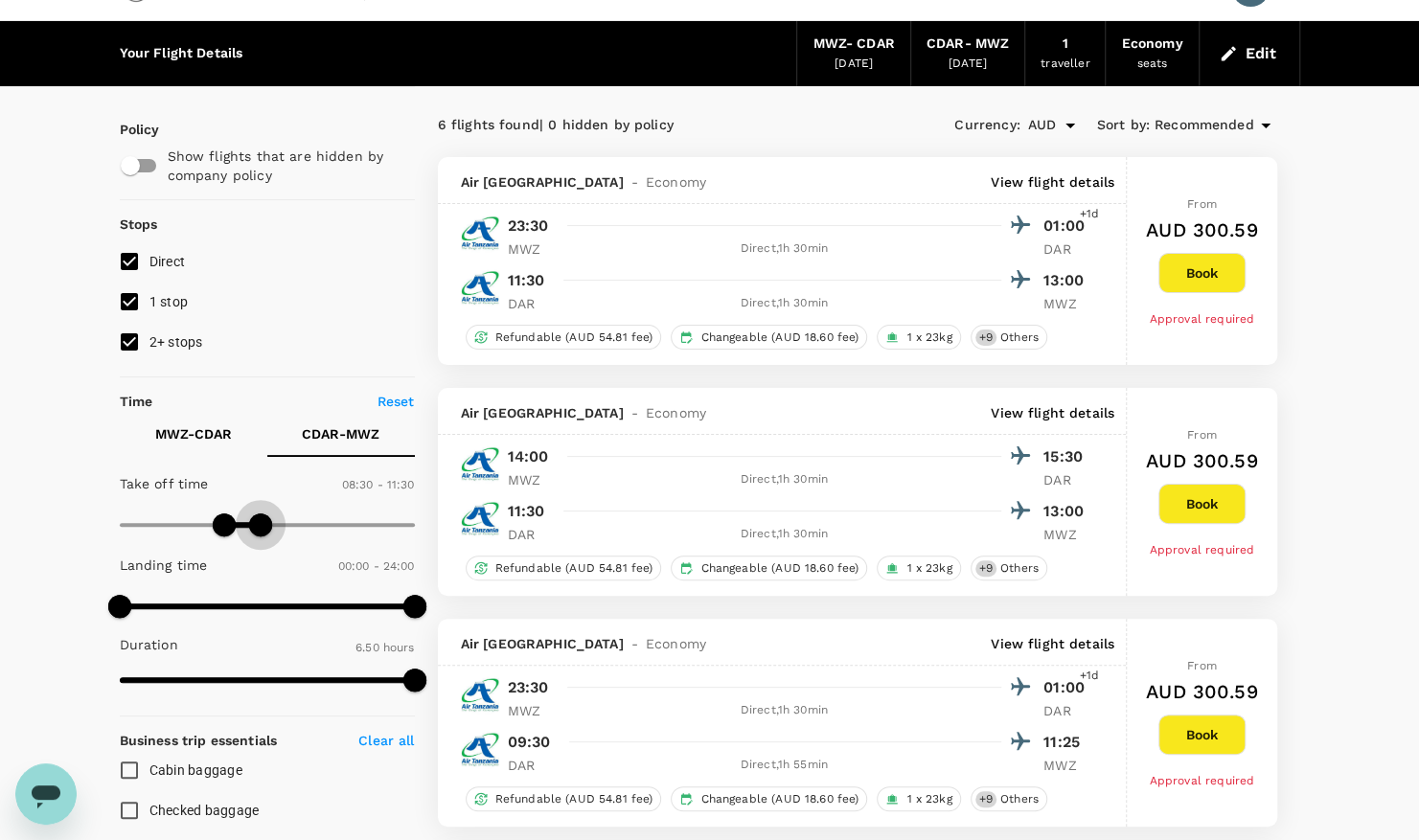
drag, startPoint x: 218, startPoint y: 519, endPoint x: 186, endPoint y: 520, distance: 32.0
click at [186, 520] on span at bounding box center [187, 524] width 23 height 23
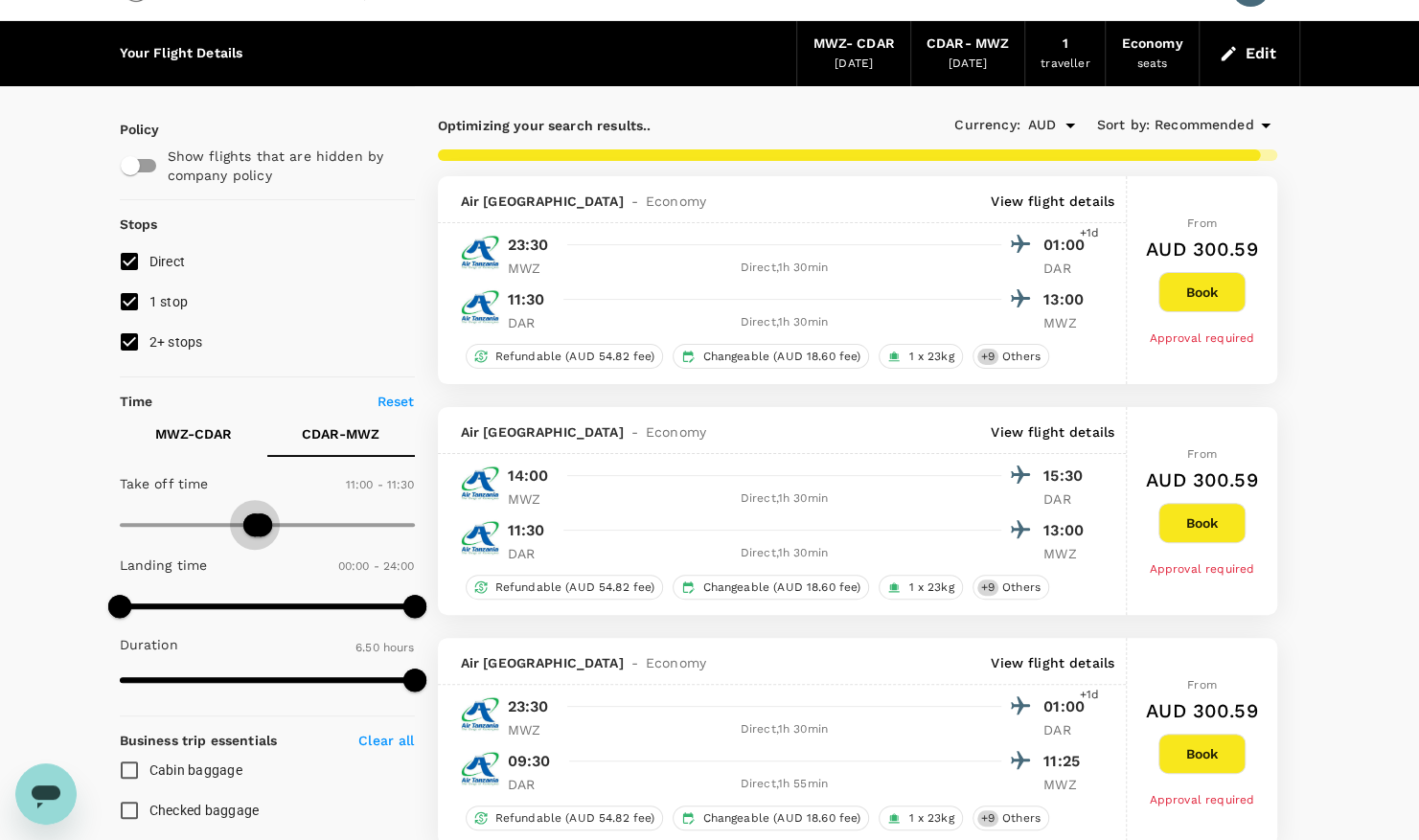
type input "690"
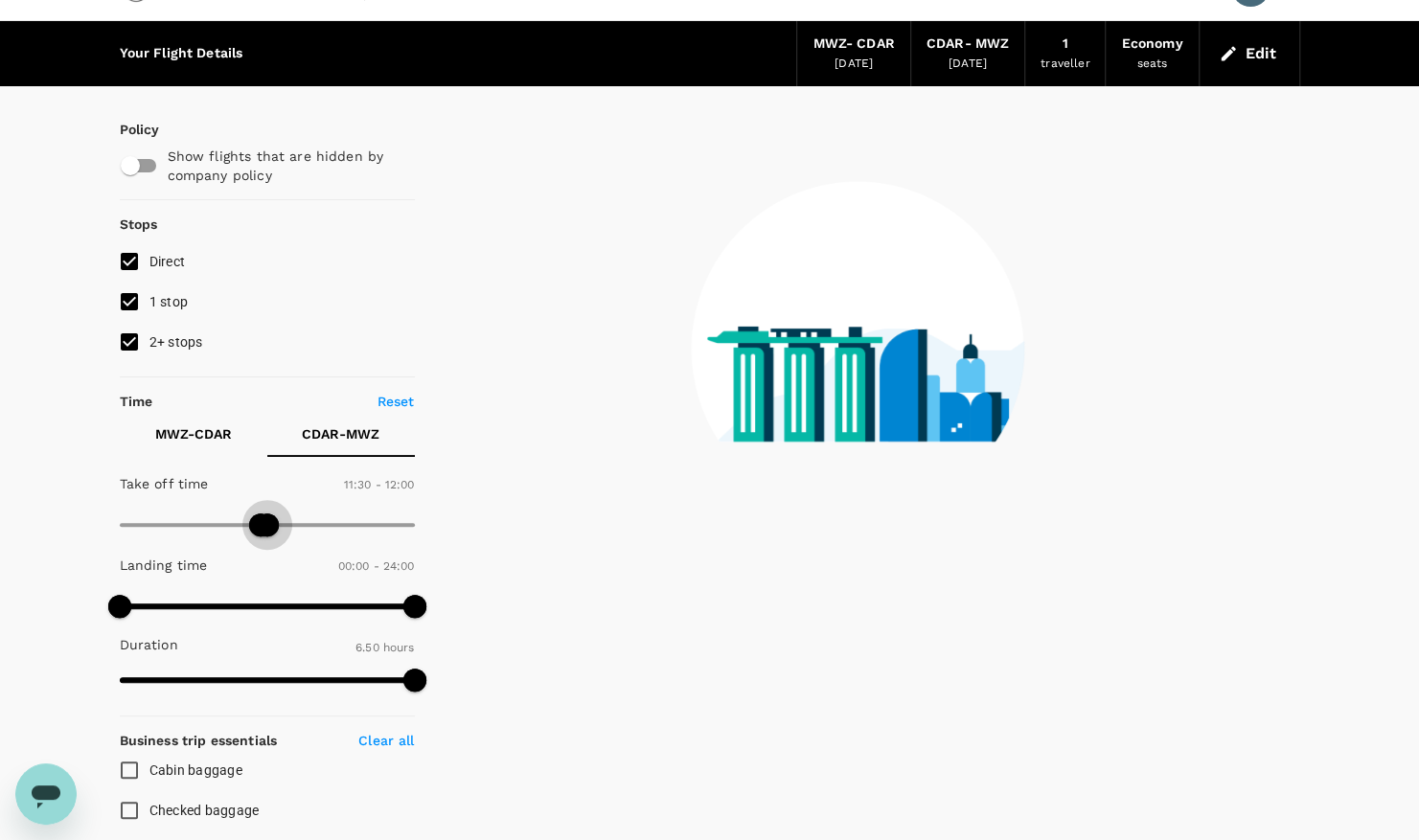
type input "690"
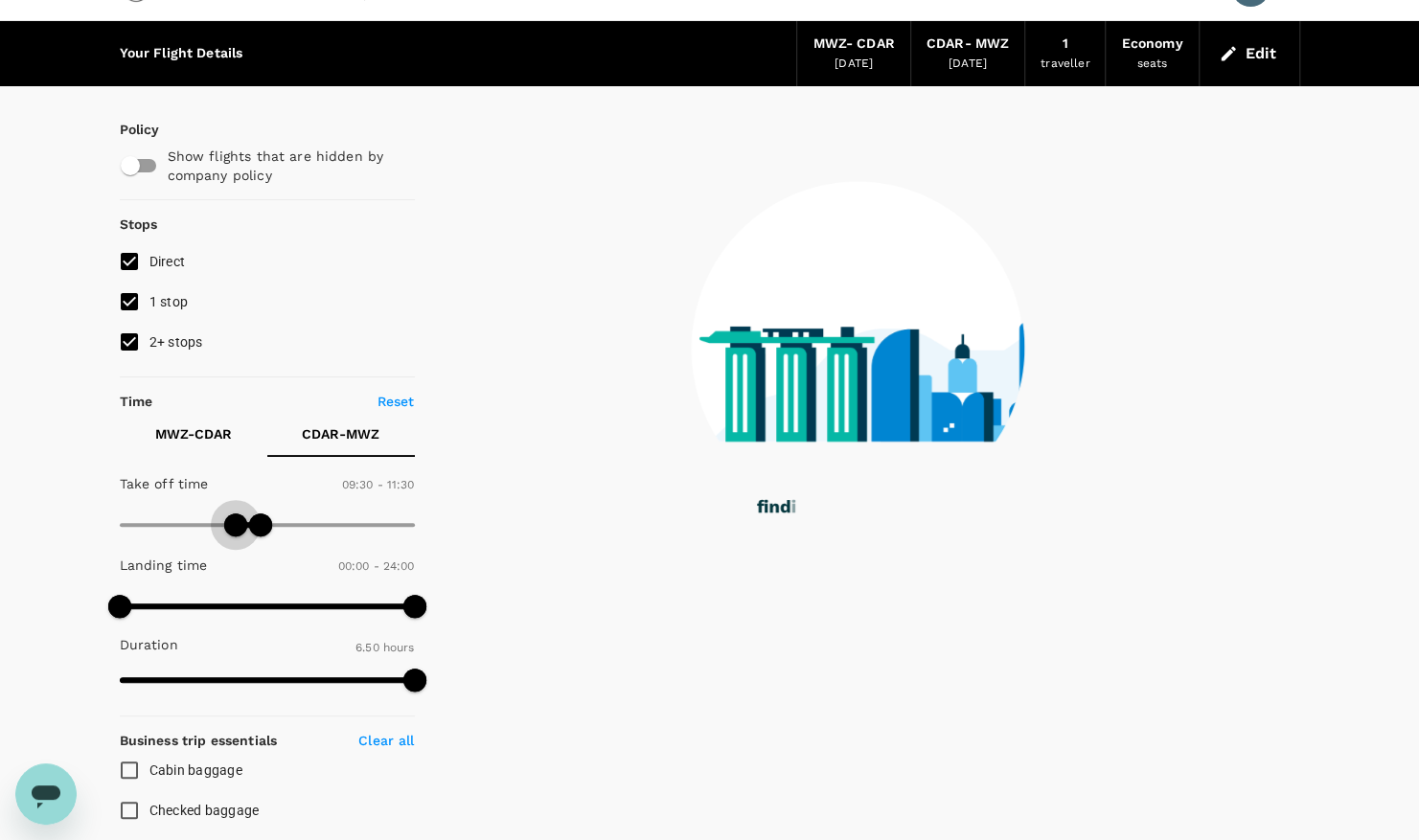
type input "420"
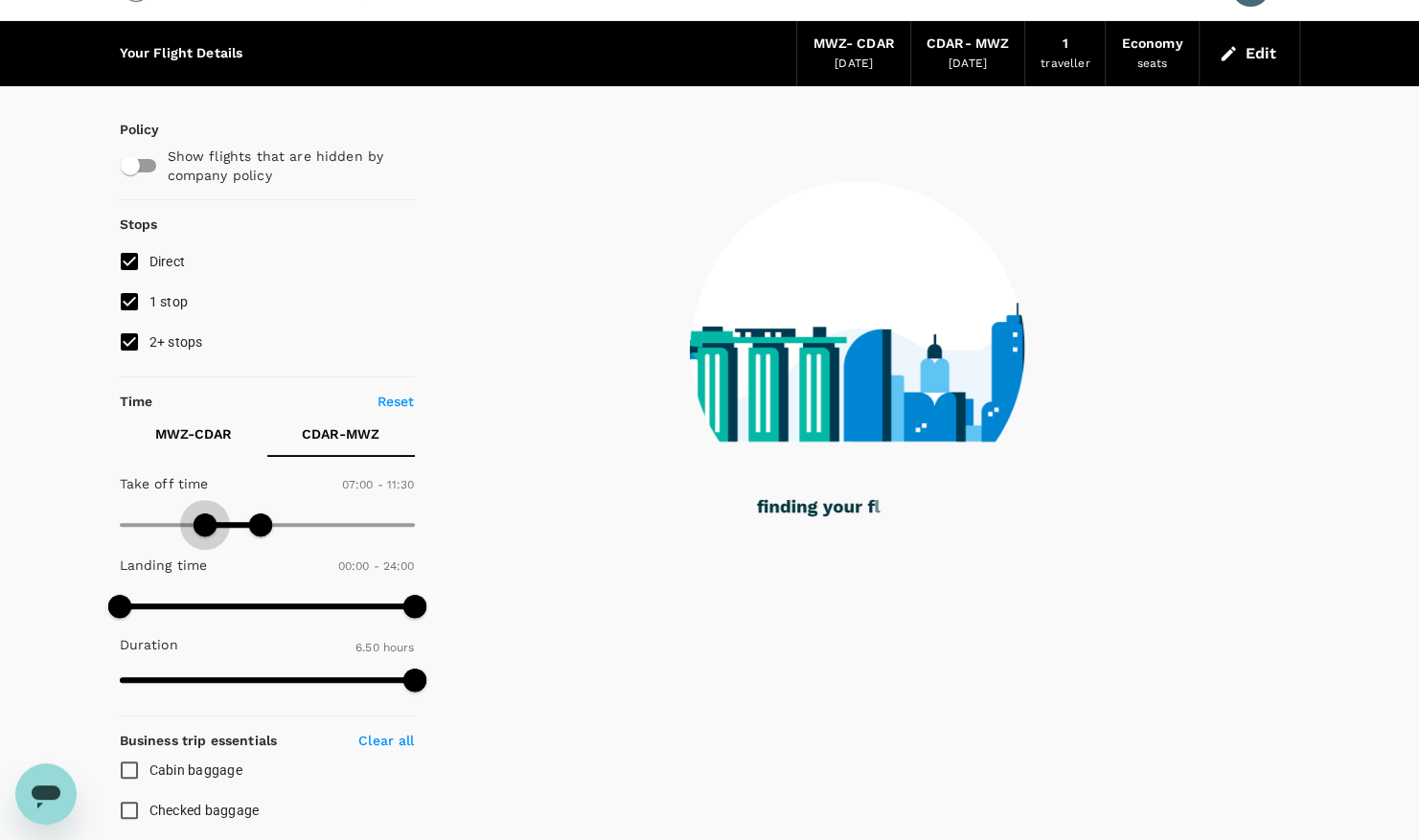
drag, startPoint x: 186, startPoint y: 520, endPoint x: 206, endPoint y: 538, distance: 26.9
click at [206, 536] on span at bounding box center [205, 524] width 23 height 23
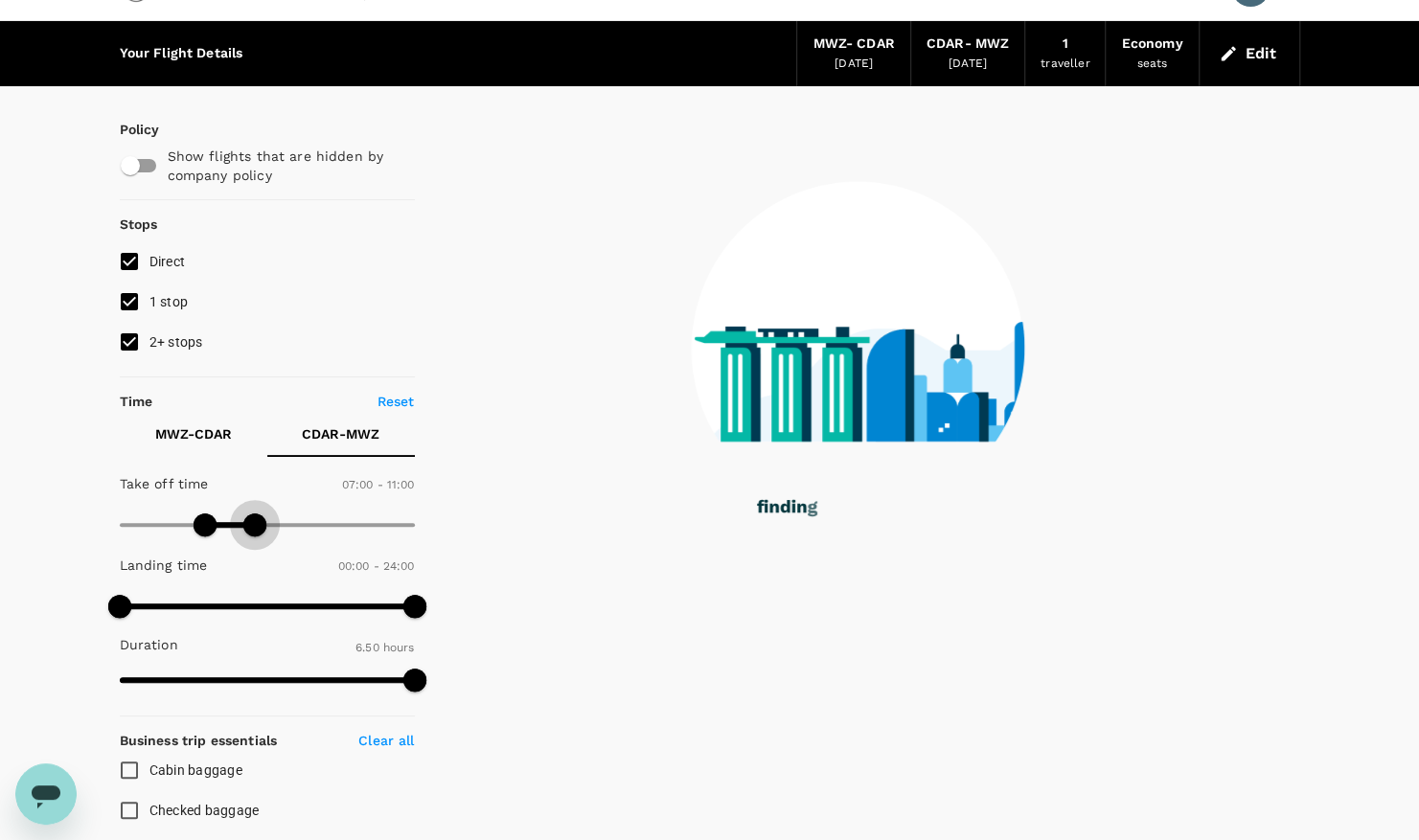
type input "570"
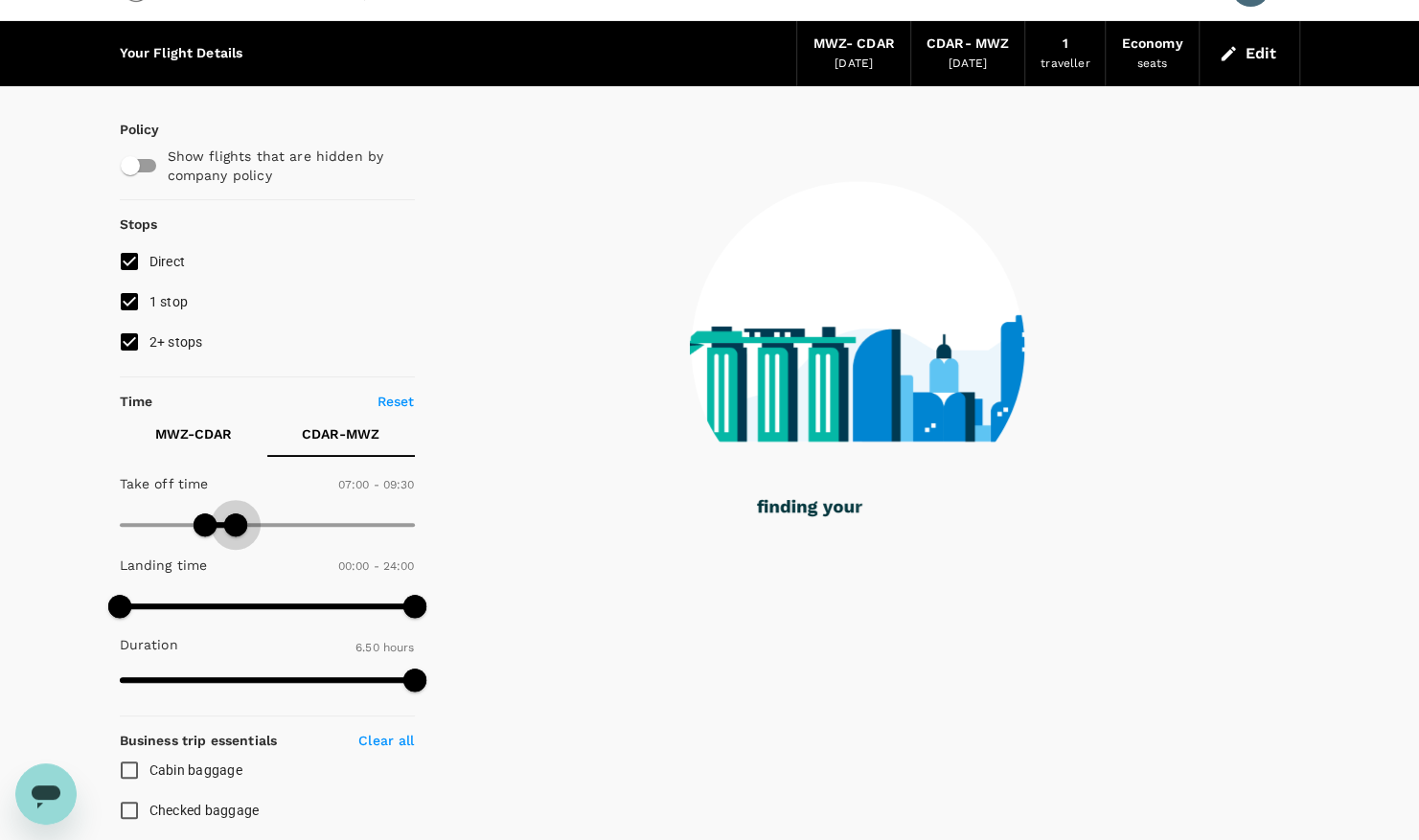
drag, startPoint x: 255, startPoint y: 522, endPoint x: 236, endPoint y: 522, distance: 19.0
click at [236, 522] on span at bounding box center [235, 524] width 23 height 23
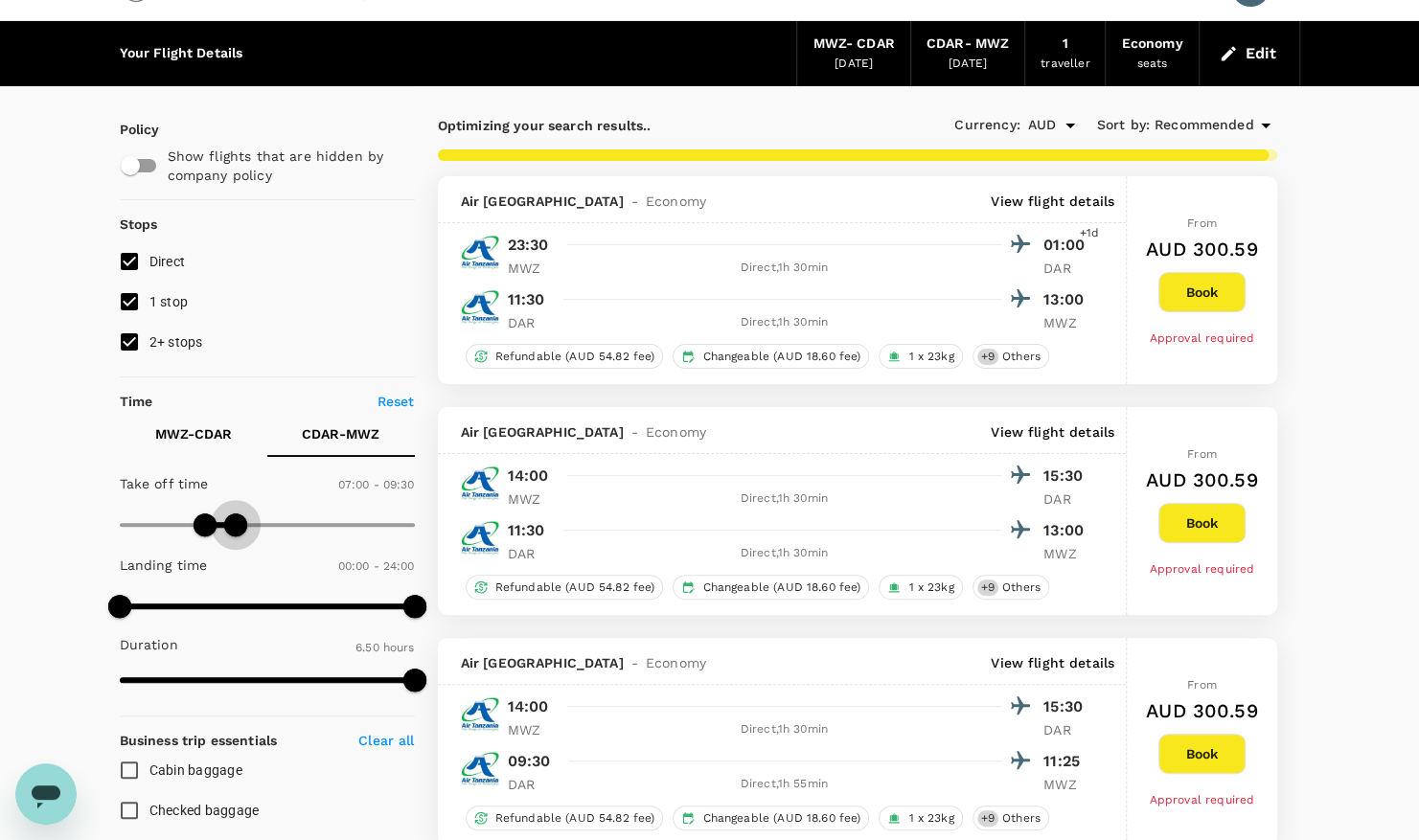
click at [236, 522] on span at bounding box center [235, 524] width 23 height 23
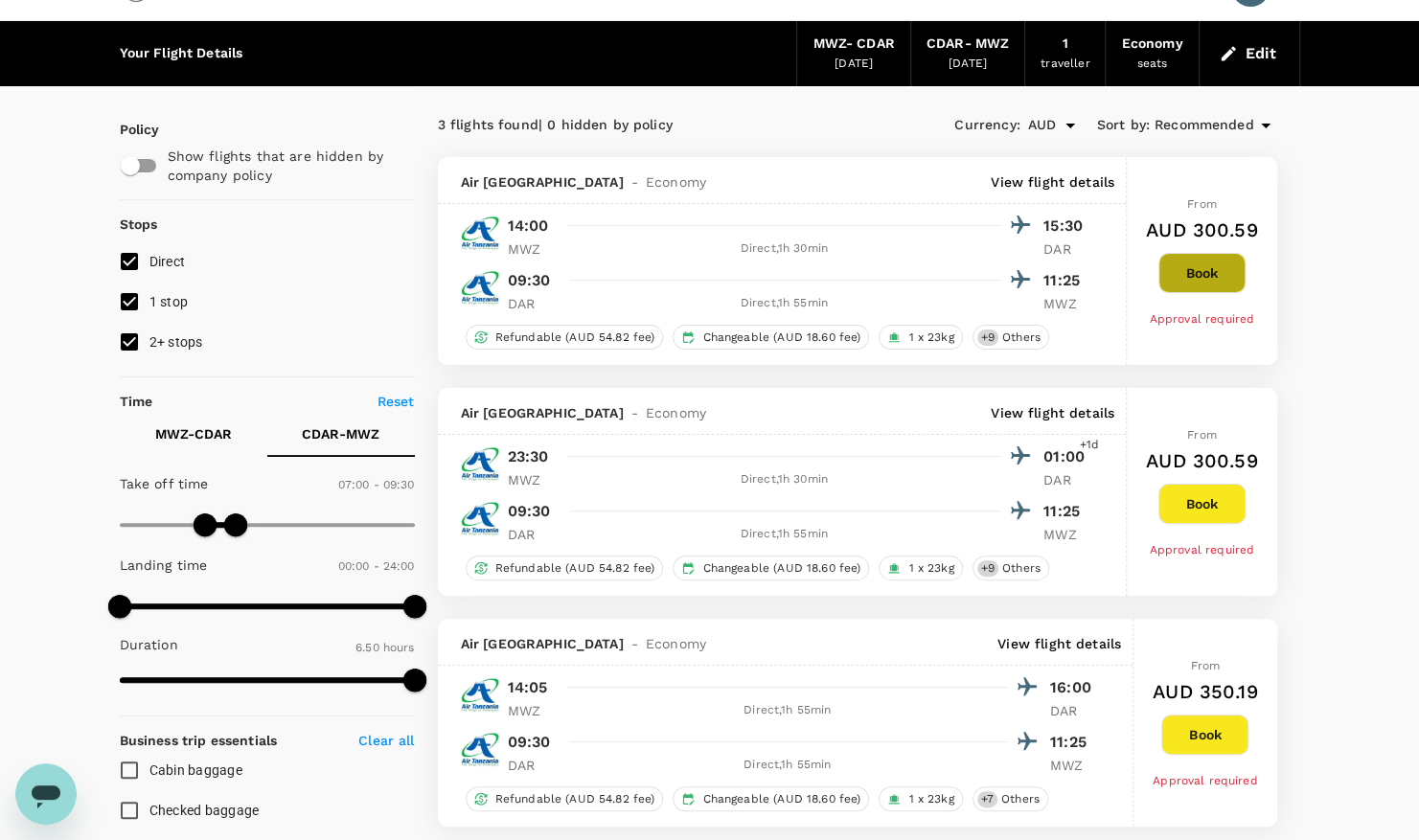
click at [1209, 275] on button "Book" at bounding box center [1203, 273] width 87 height 41
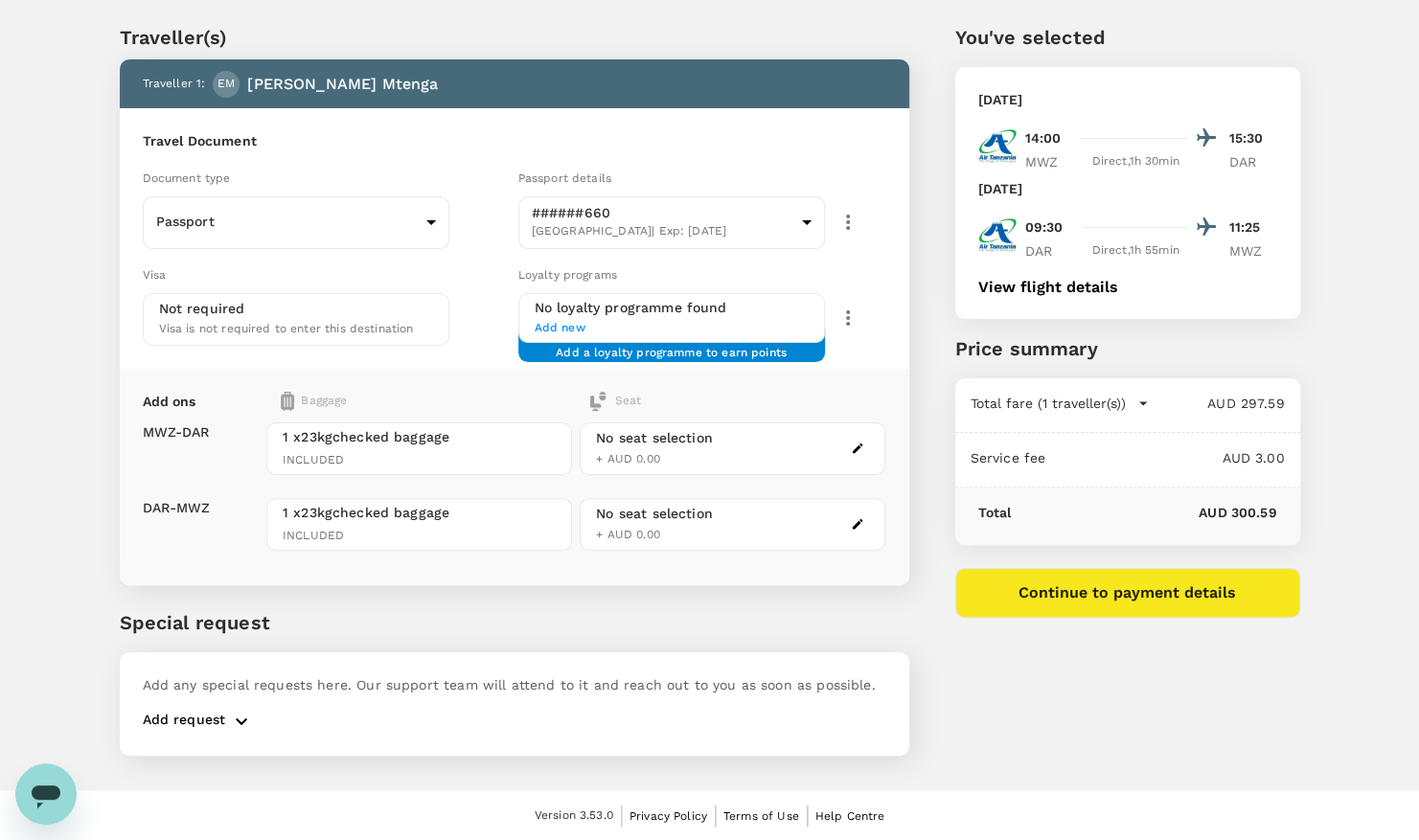
scroll to position [50, 0]
click at [757, 44] on p "Traveller(s)" at bounding box center [514, 37] width 789 height 29
click at [472, 383] on div "Add ons Baggage Seat MWZ - DAR DAR - MWZ 1 x 23kg checked baggage INCLUDED 1 x …" at bounding box center [514, 478] width 789 height 216
click at [234, 711] on icon "button" at bounding box center [241, 721] width 23 height 23
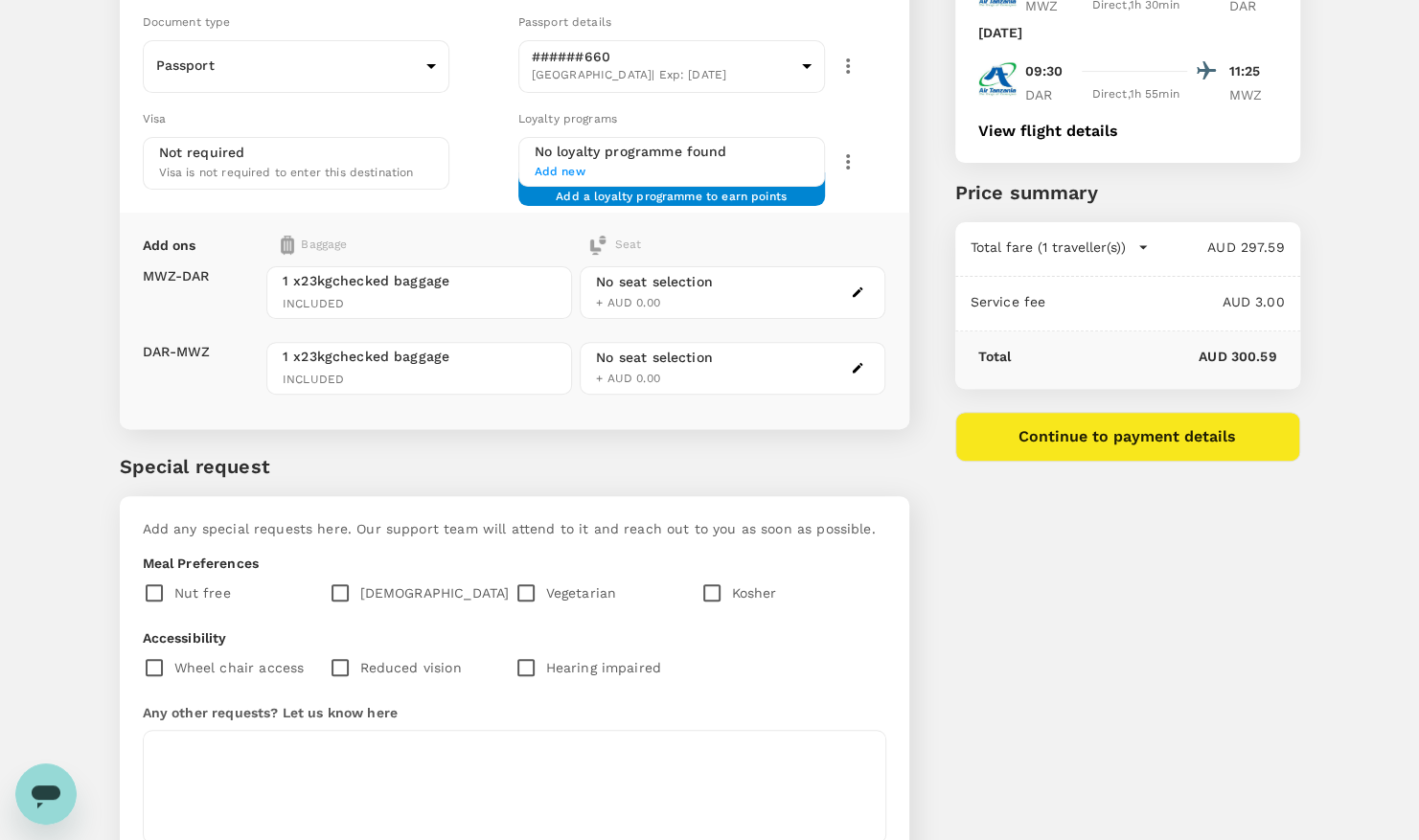
scroll to position [342, 0]
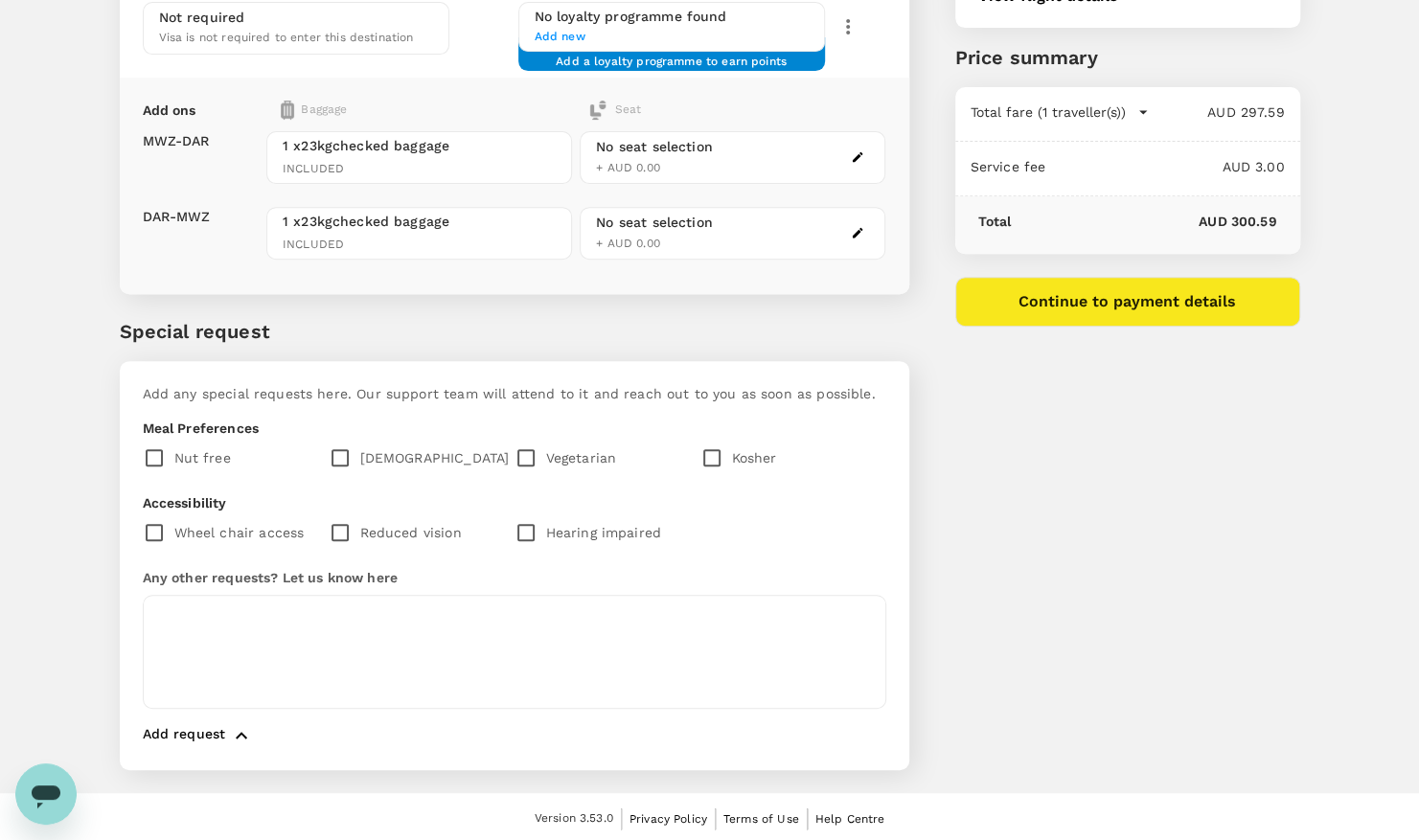
click at [206, 750] on div "Add any special requests here. Our support team will attend to it and reach out…" at bounding box center [514, 566] width 789 height 409
click at [236, 733] on icon "button" at bounding box center [241, 735] width 12 height 7
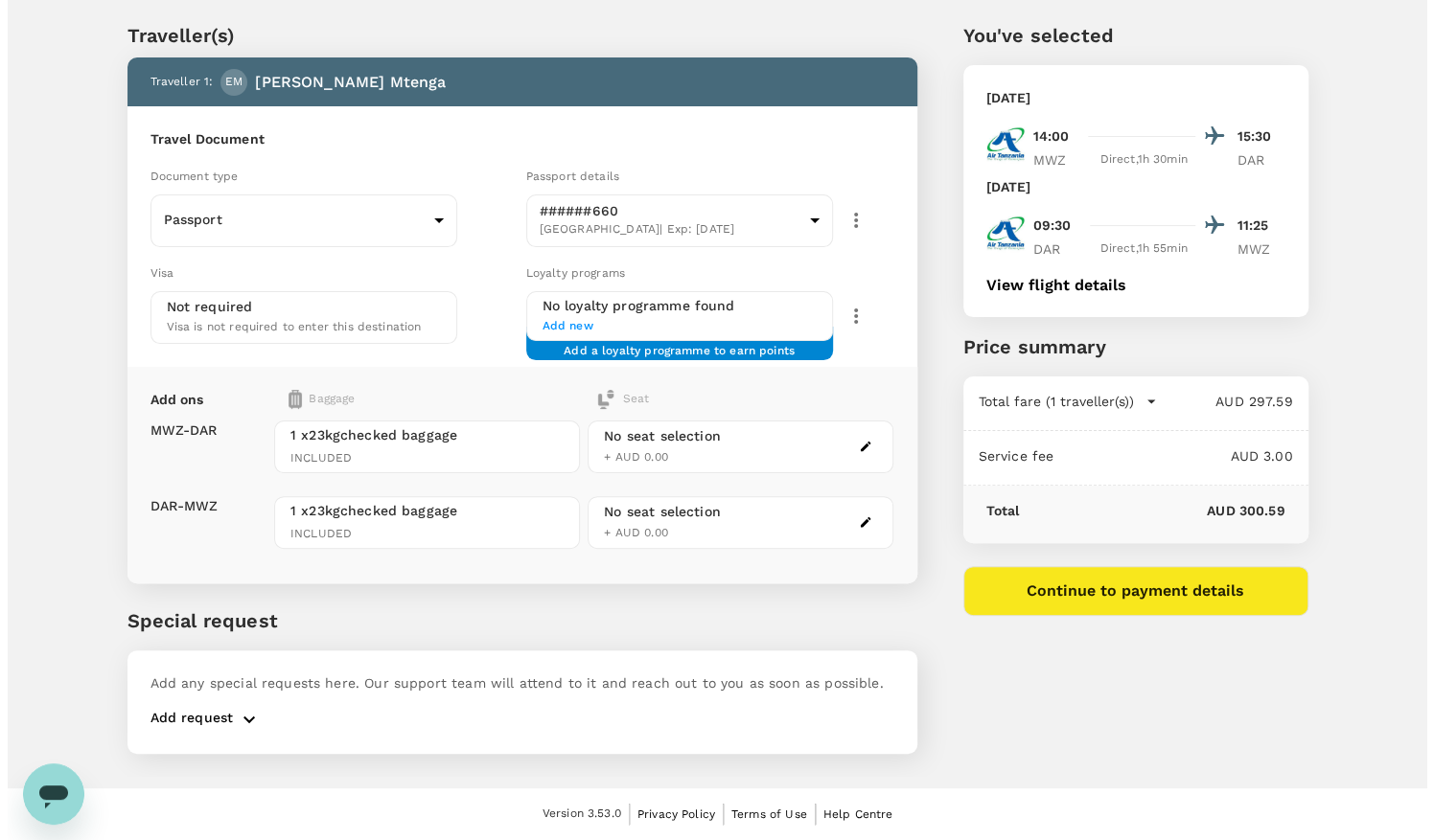
scroll to position [50, 0]
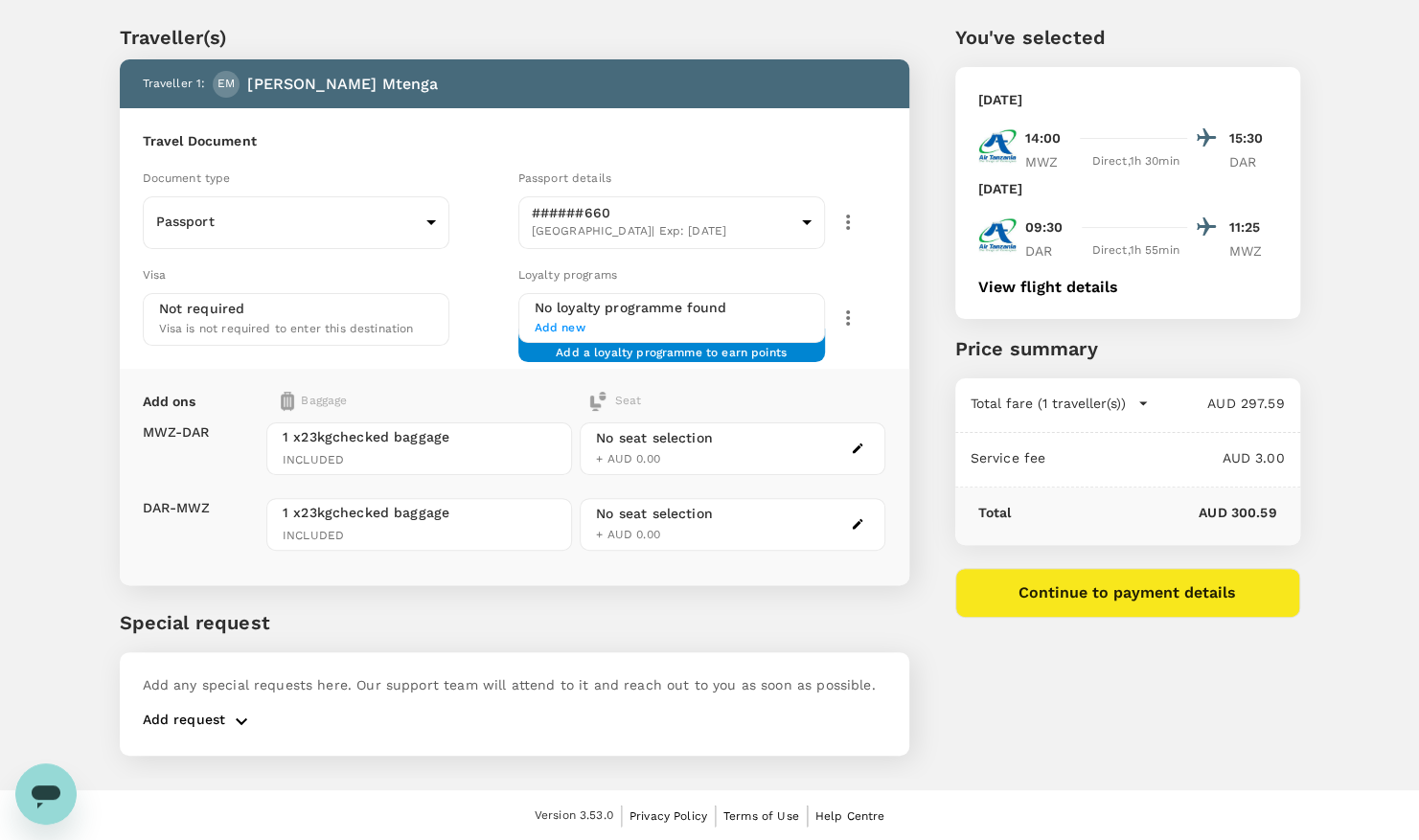
click at [1065, 710] on div "You've selected [DATE] 14:00 15:30 MWZ Direct , 1h 30min DAR [DATE] 09:30 11:25…" at bounding box center [1105, 378] width 391 height 802
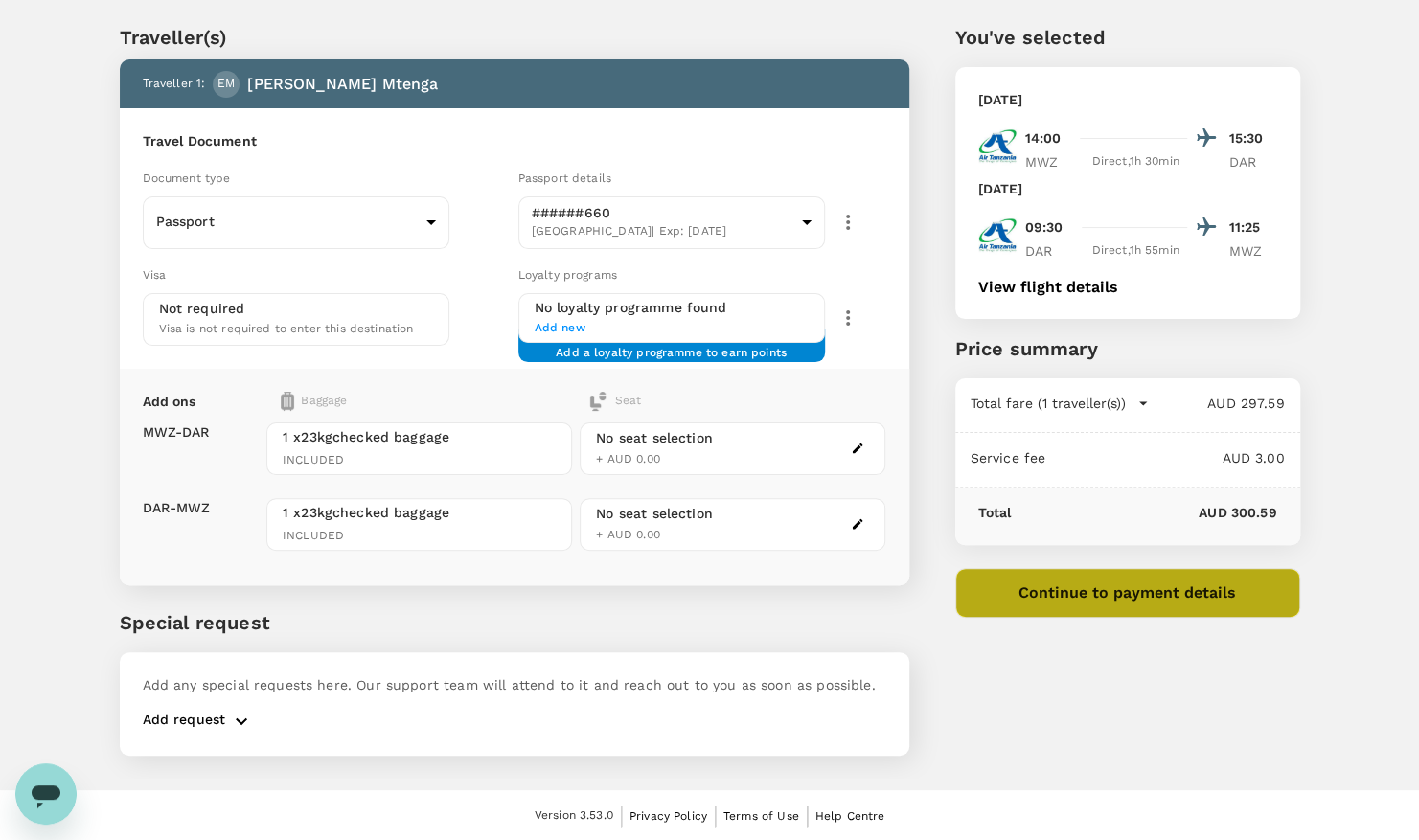
click at [1131, 585] on button "Continue to payment details" at bounding box center [1127, 593] width 345 height 50
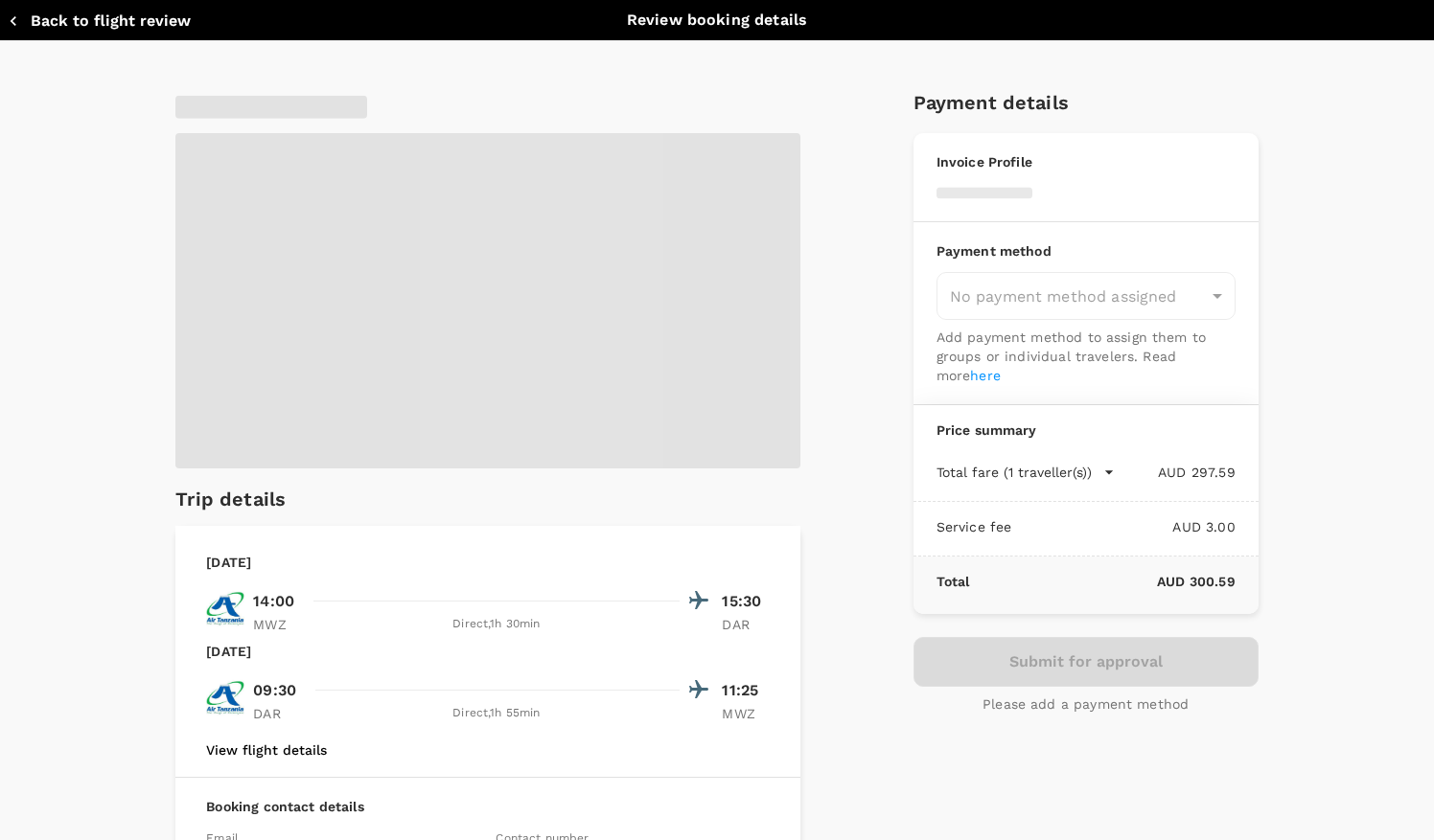
type input "9c4289b1-14a3-4119-8736-521306e5ca8f"
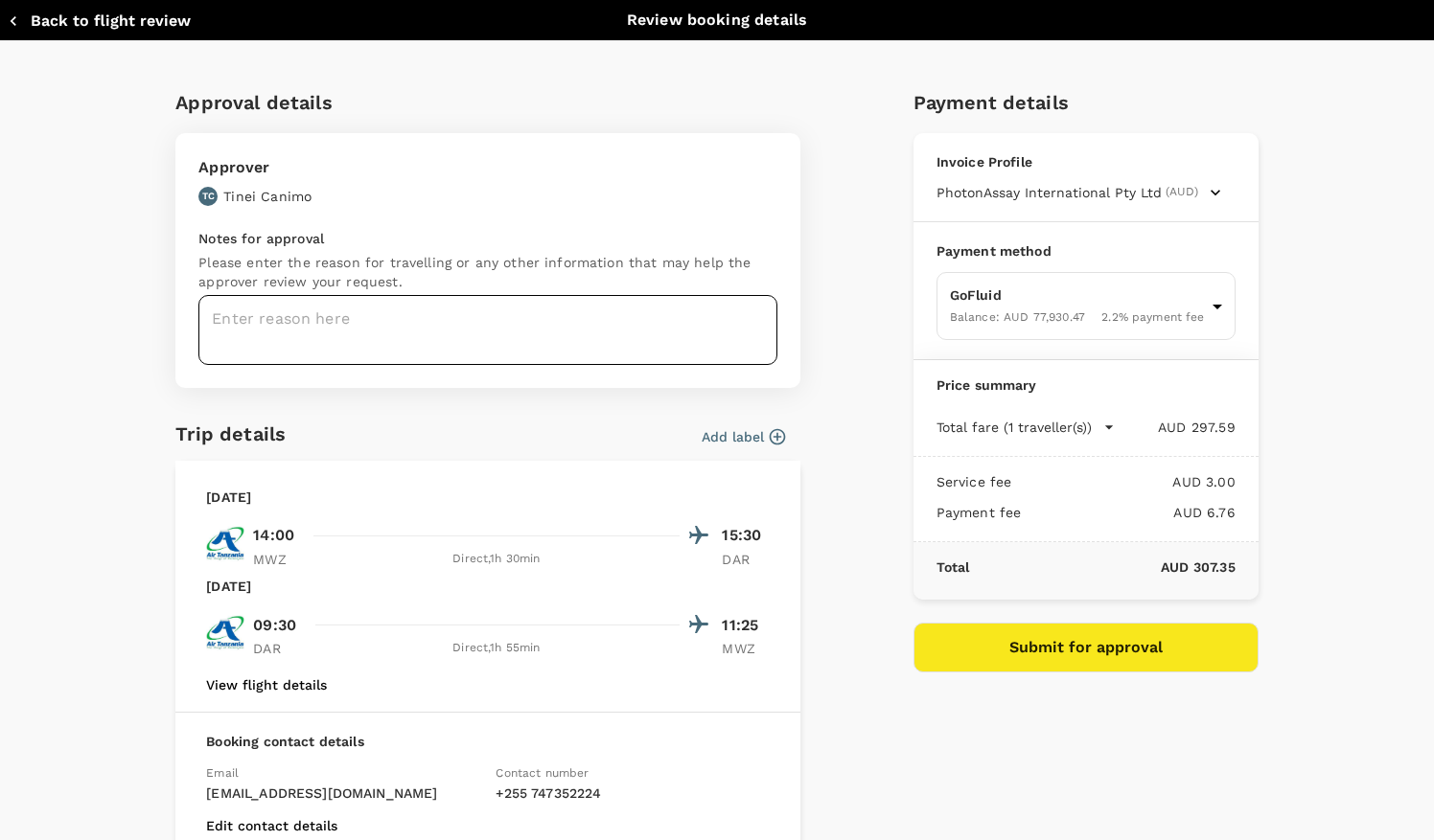
click at [342, 305] on textarea at bounding box center [488, 330] width 579 height 70
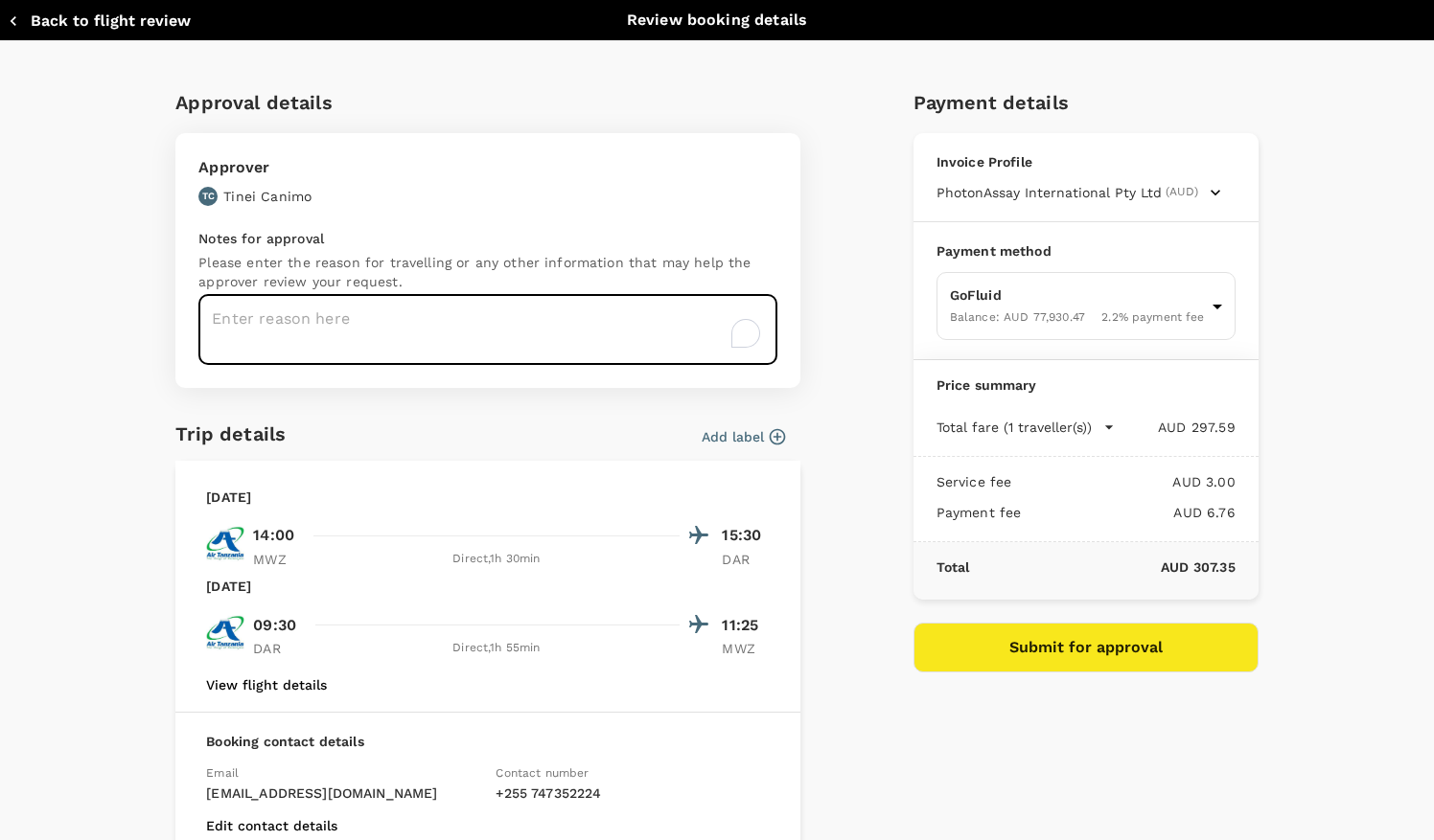
paste textarea "Operations/Maintenance/Max7/R&R Travel"
type textarea "Operations/Maintenance/Max7/R&R Travel"
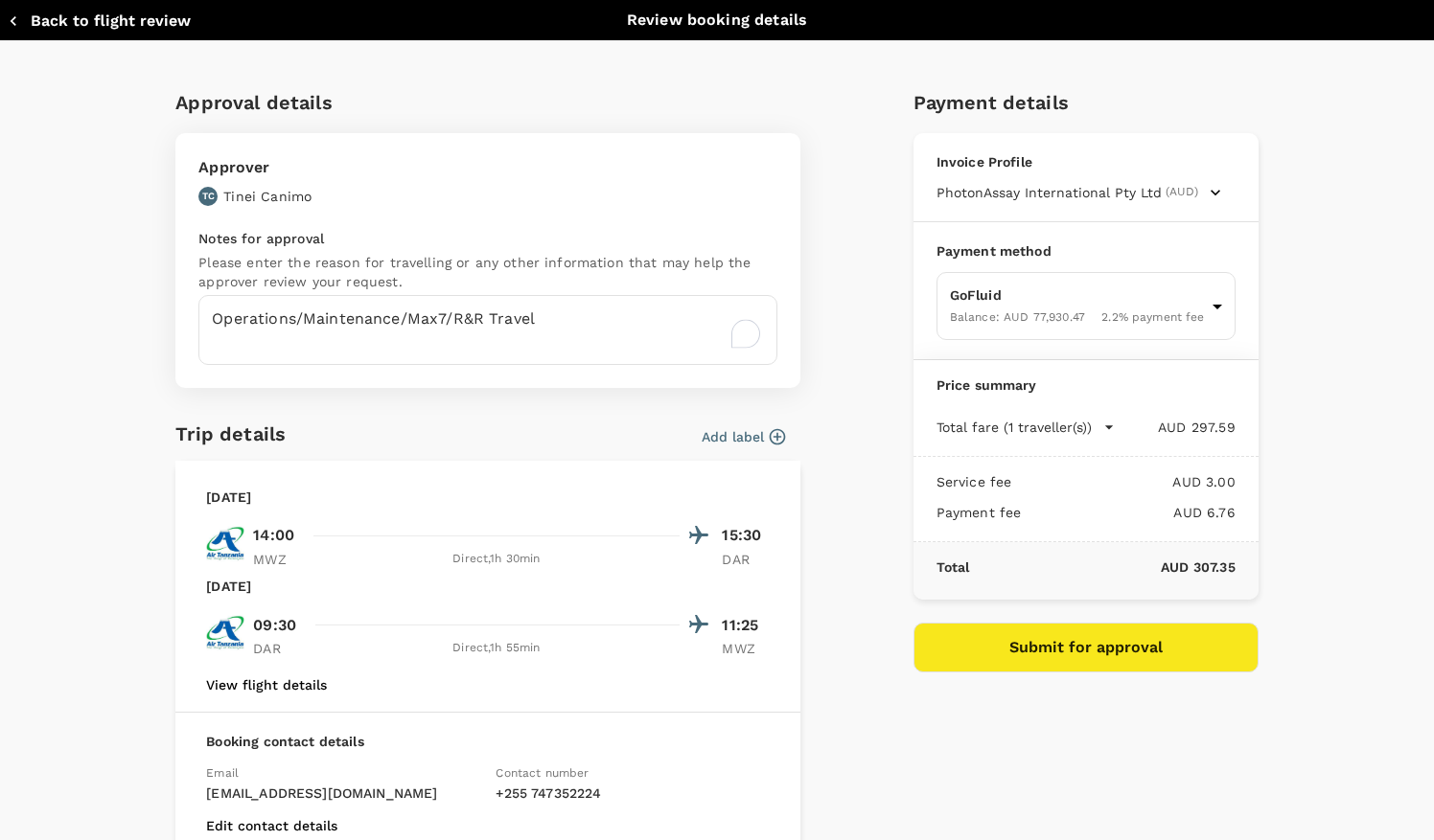
click at [542, 193] on div "Approver TC [PERSON_NAME]" at bounding box center [482, 176] width 591 height 62
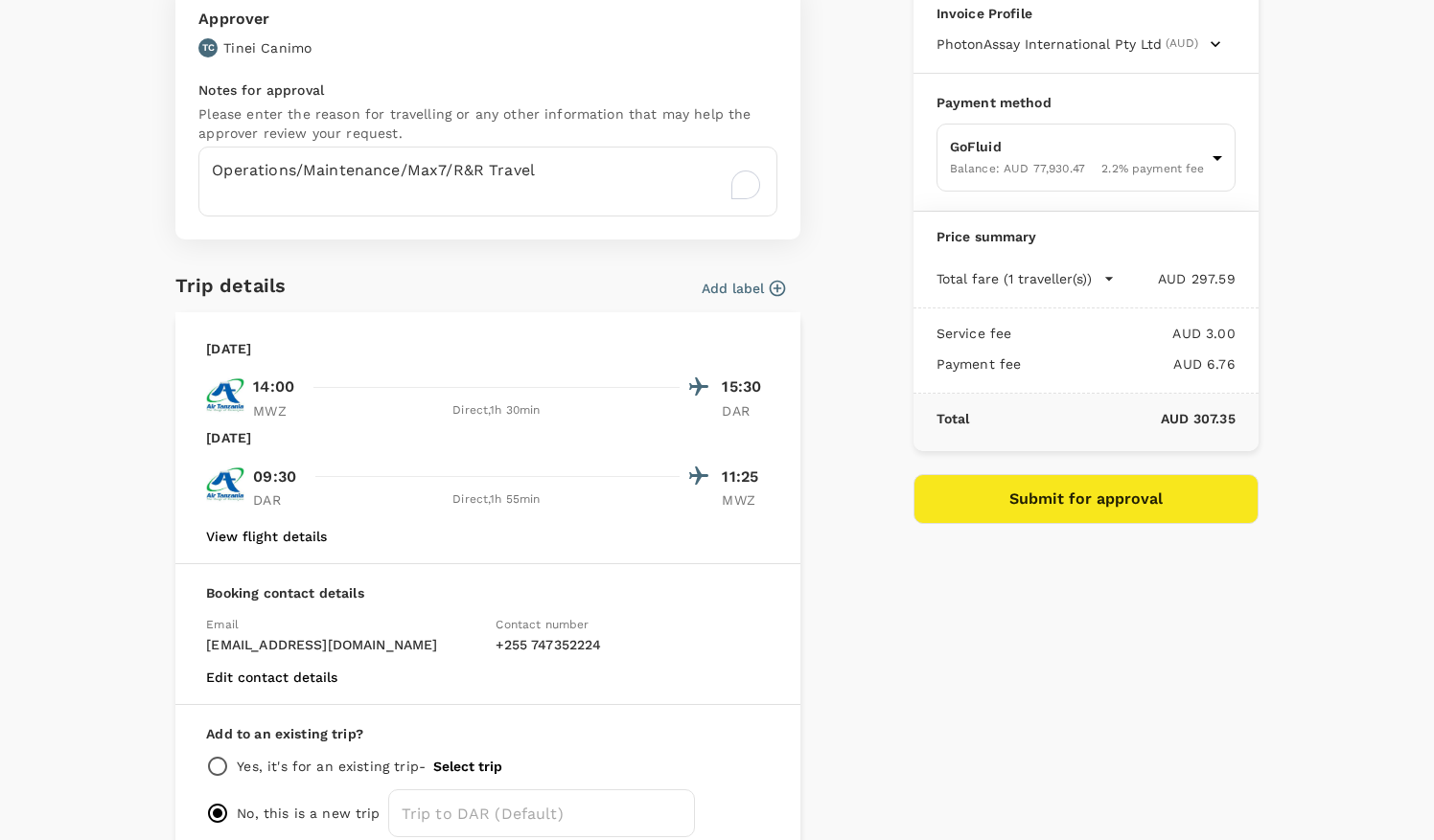
scroll to position [117, 0]
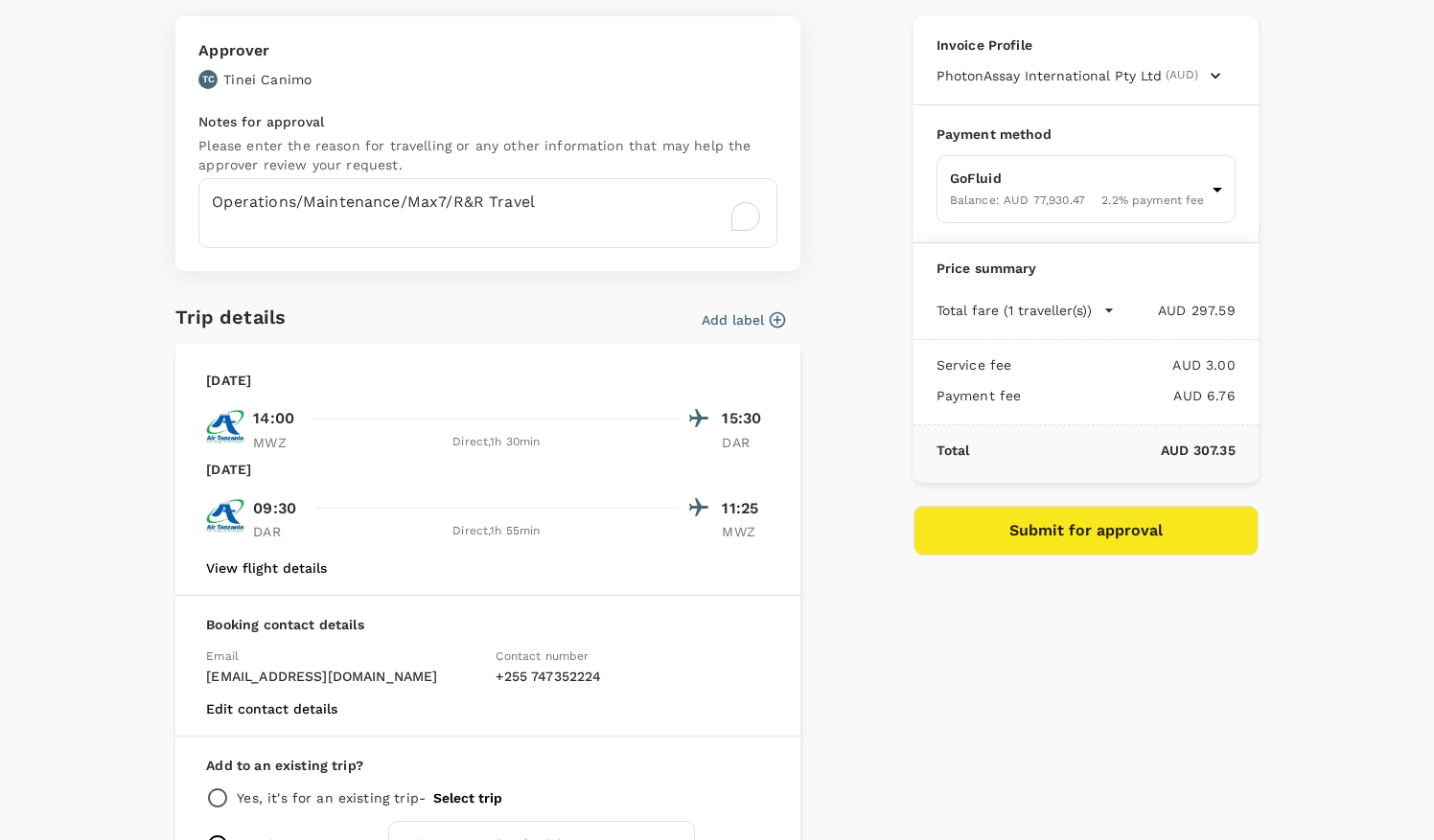
click at [768, 317] on icon "button" at bounding box center [777, 320] width 19 height 19
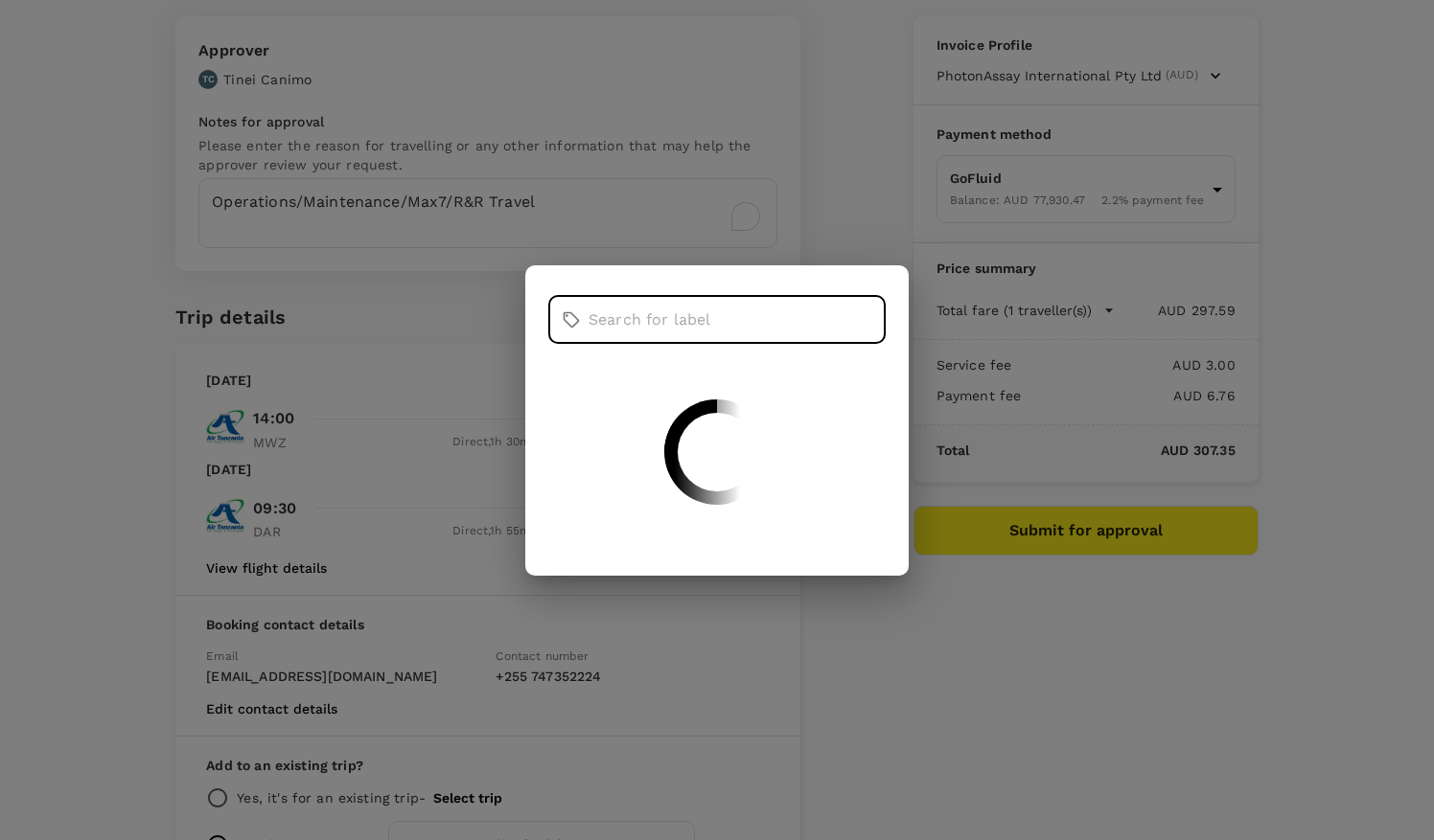
click at [662, 332] on input "text" at bounding box center [737, 320] width 297 height 48
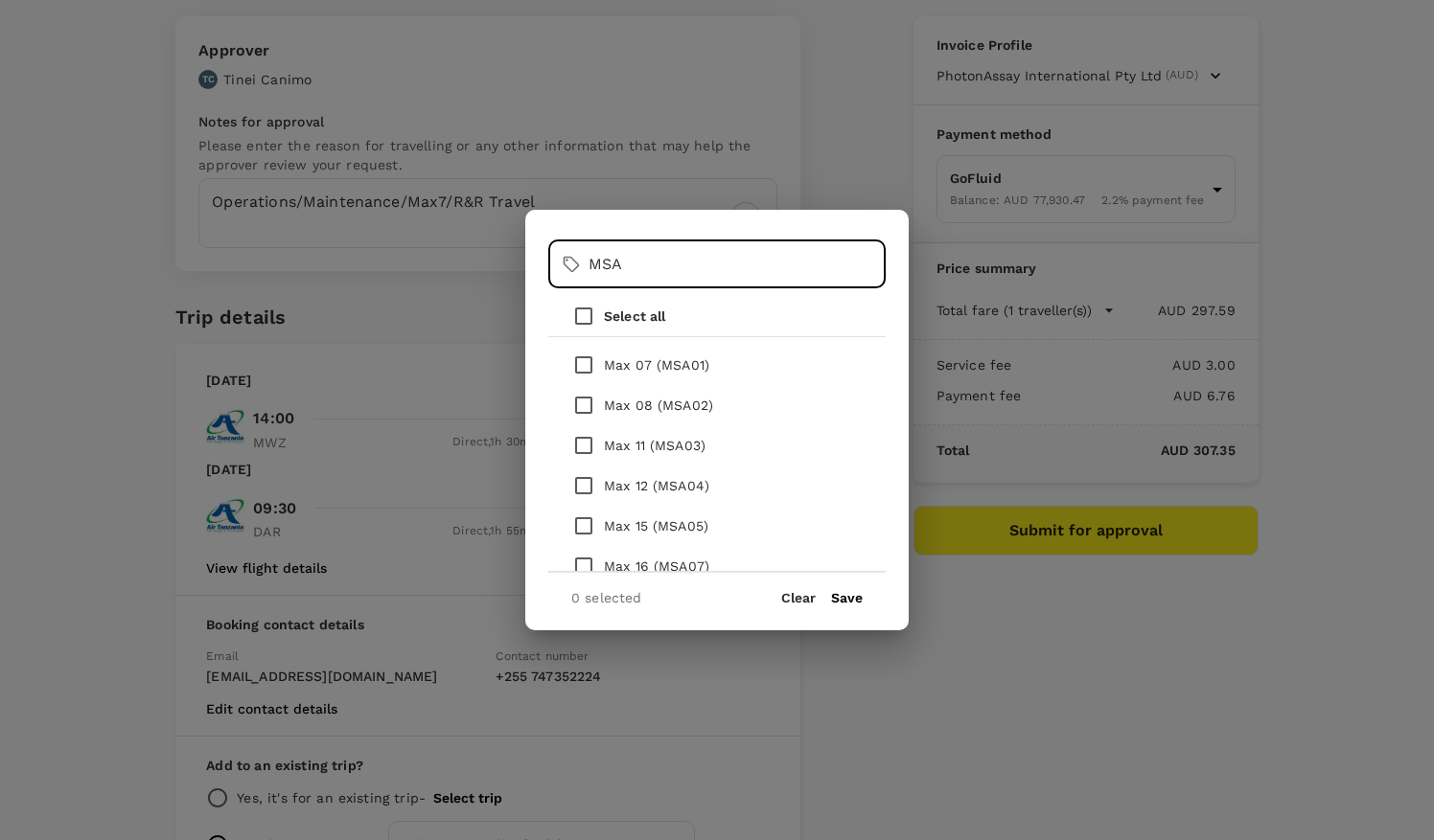
type input "MSA"
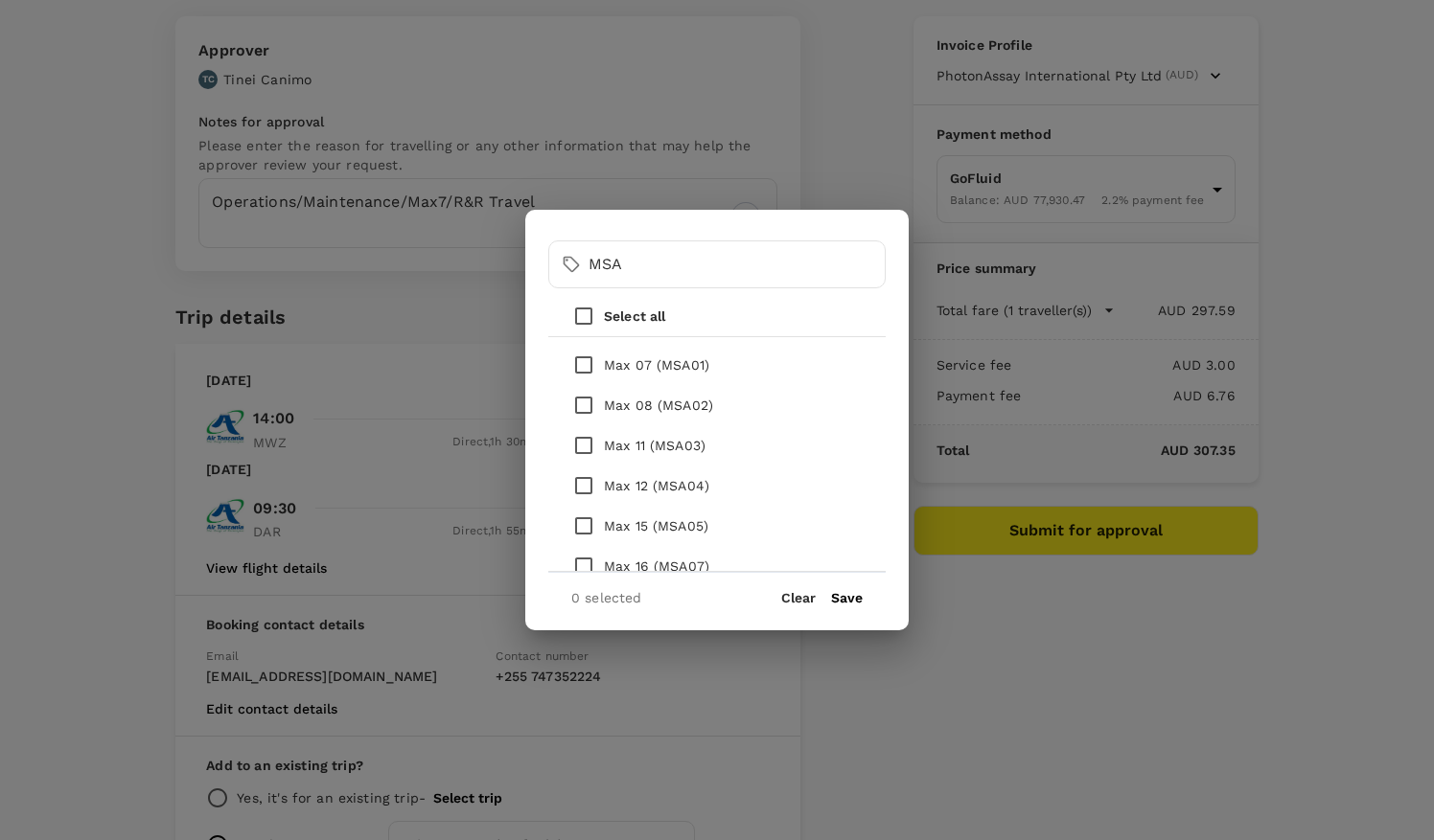
click at [647, 364] on p "Max 07 (MSA01)" at bounding box center [656, 364] width 105 height 19
click at [589, 366] on input "checkbox" at bounding box center [584, 364] width 41 height 41
checkbox input "true"
click at [847, 604] on button "Save" at bounding box center [847, 598] width 32 height 15
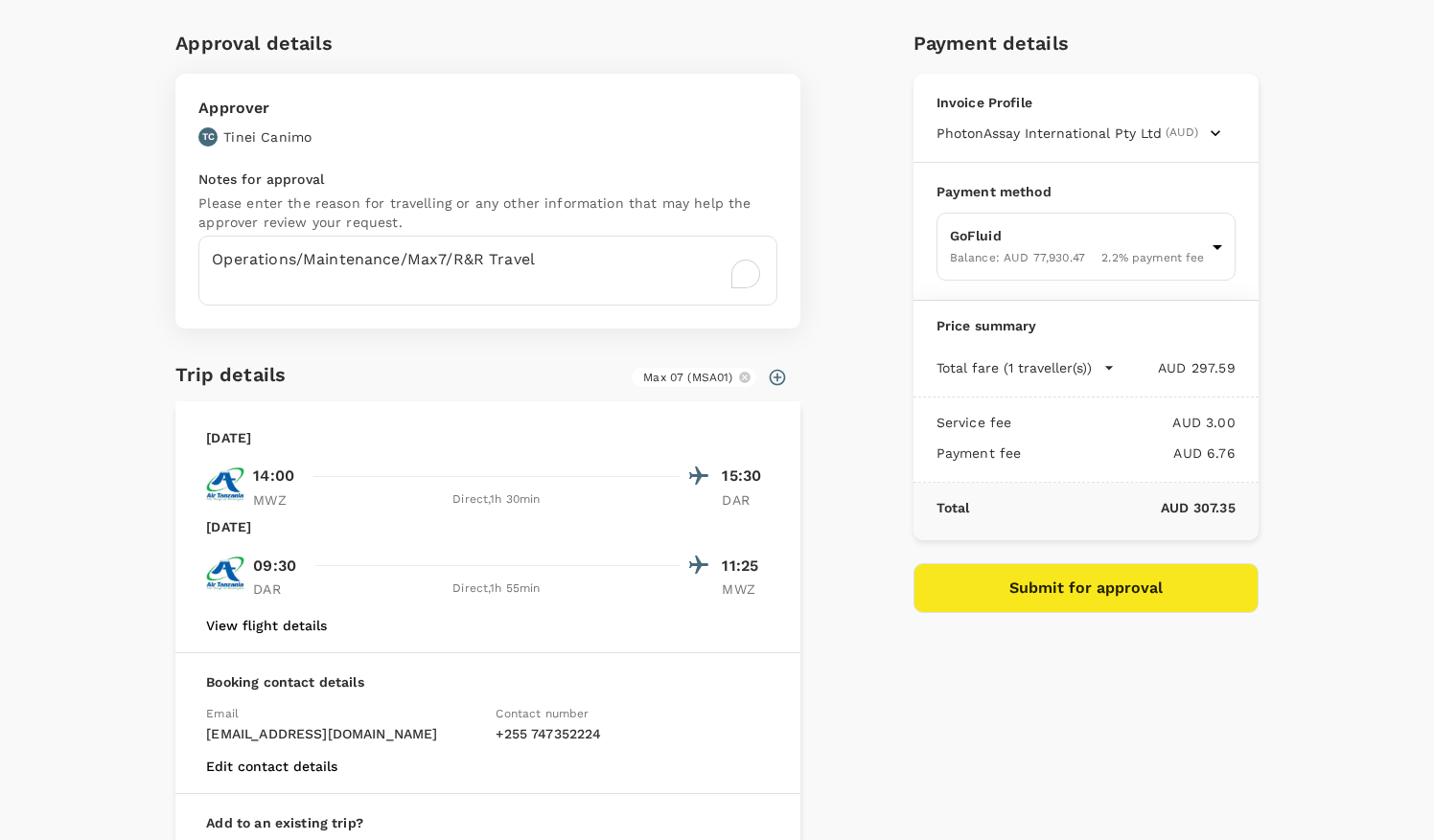
scroll to position [75, 0]
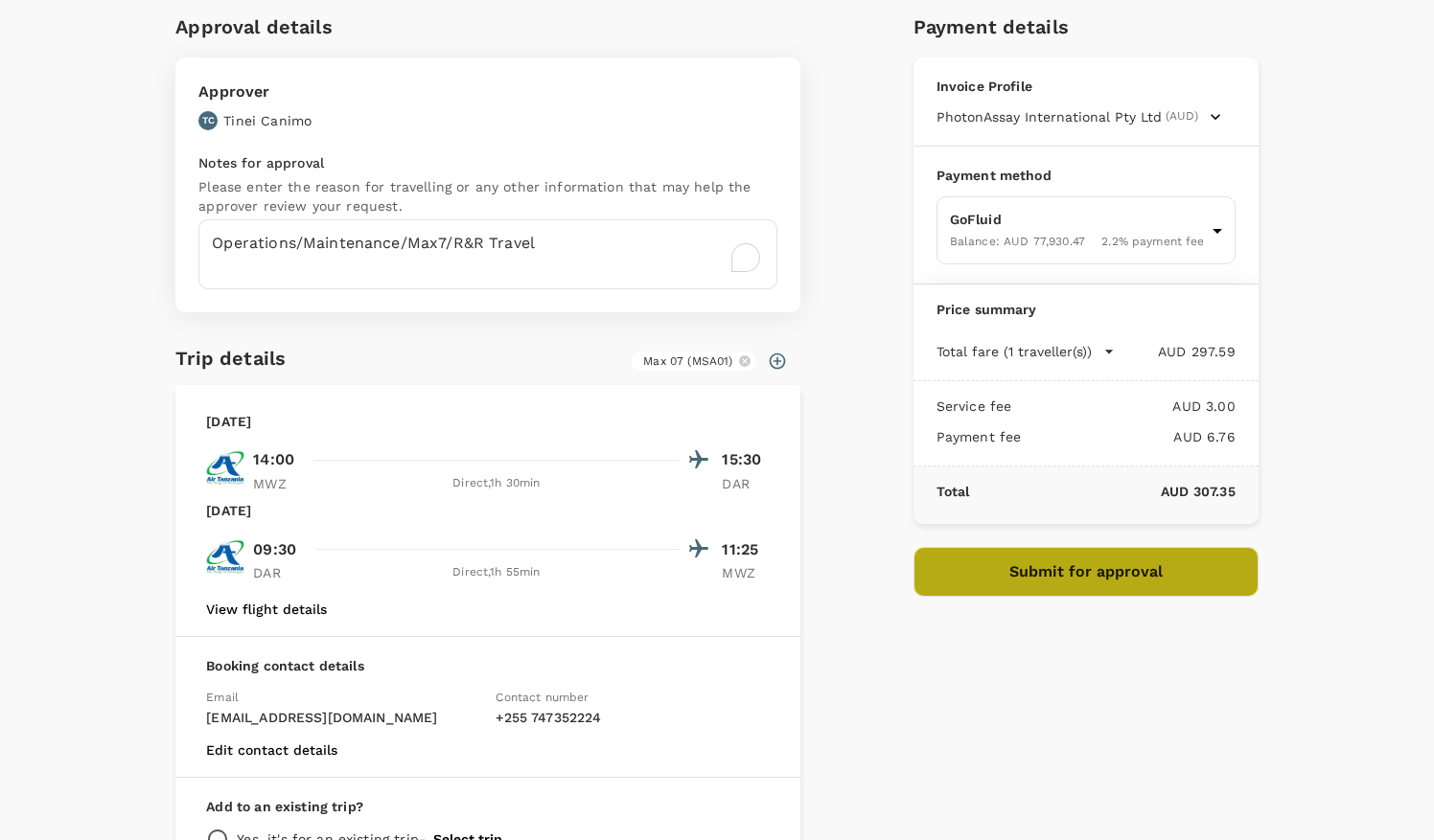
click at [1083, 579] on button "Submit for approval" at bounding box center [1085, 572] width 345 height 50
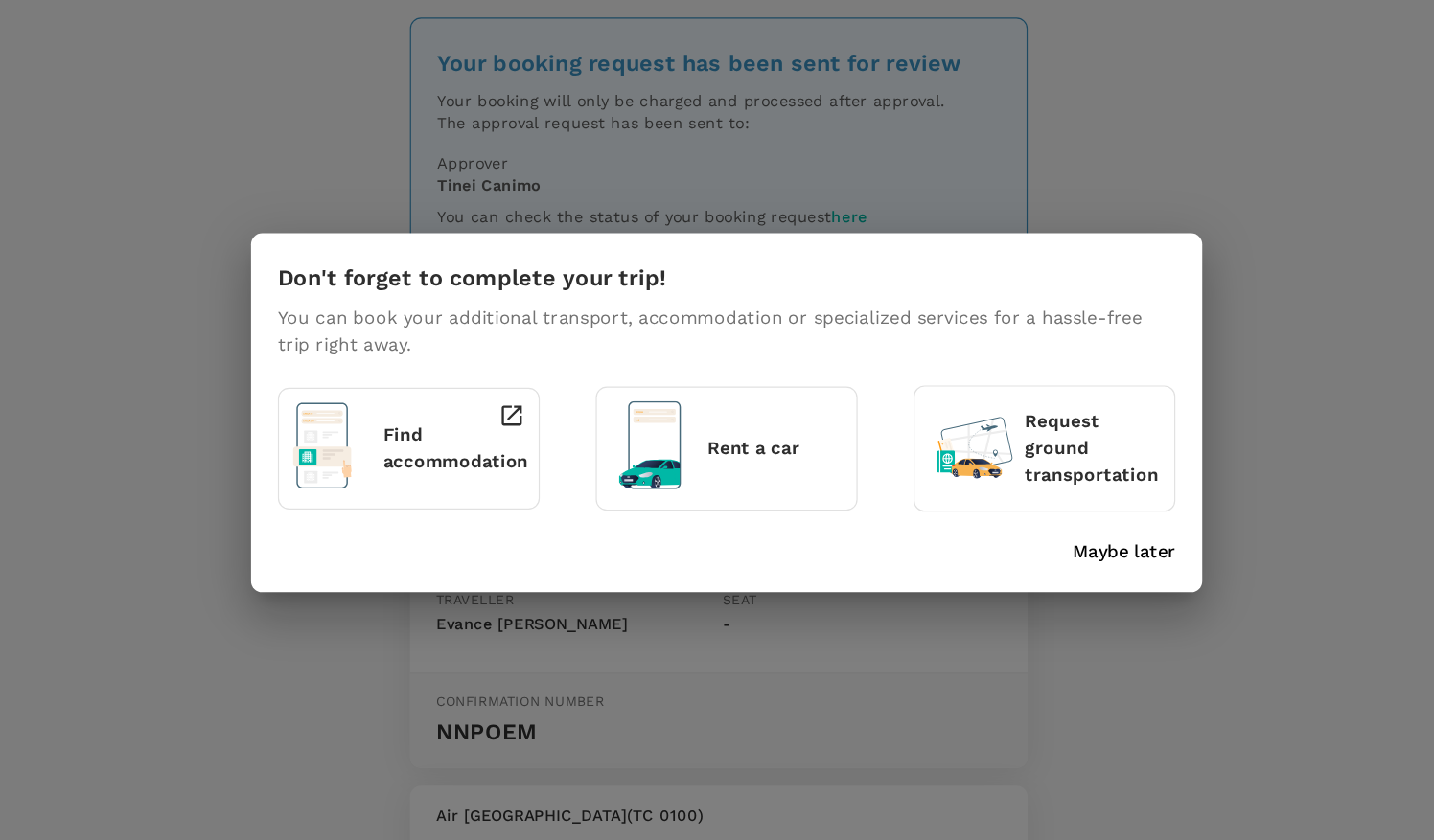
click at [1076, 538] on p "Maybe later" at bounding box center [1057, 539] width 88 height 23
